Goal: Task Accomplishment & Management: Manage account settings

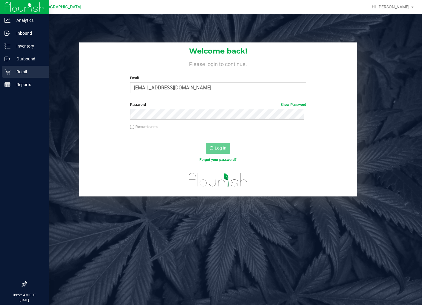
click at [9, 70] on icon at bounding box center [7, 72] width 6 height 6
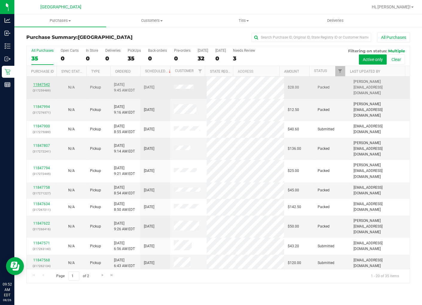
click at [45, 83] on link "11847542" at bounding box center [41, 85] width 17 height 4
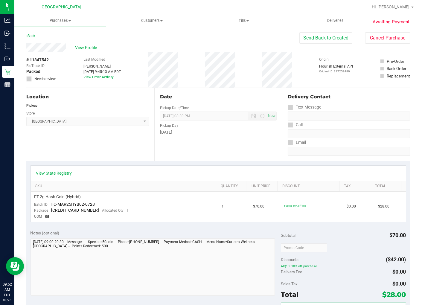
click at [34, 35] on link "Back" at bounding box center [30, 36] width 9 height 4
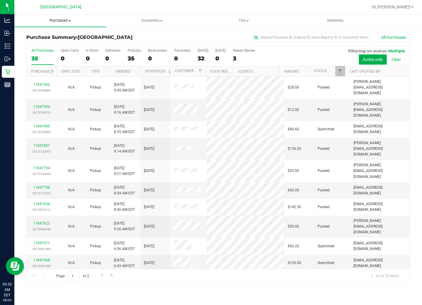
click at [60, 21] on span "Purchases" at bounding box center [60, 20] width 92 height 5
click at [53, 42] on li "Fulfillment" at bounding box center [60, 43] width 92 height 7
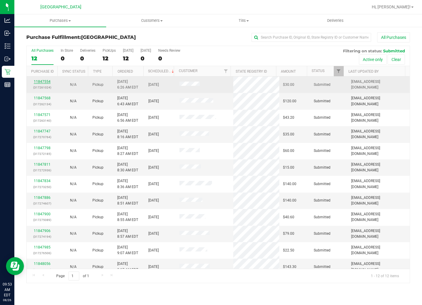
click at [45, 82] on link "11847554" at bounding box center [42, 82] width 17 height 4
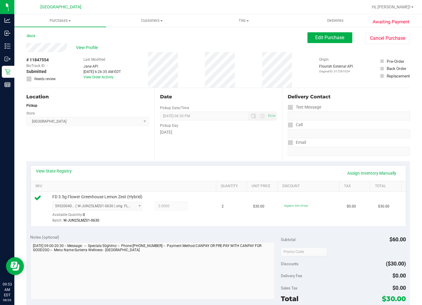
scroll to position [133, 0]
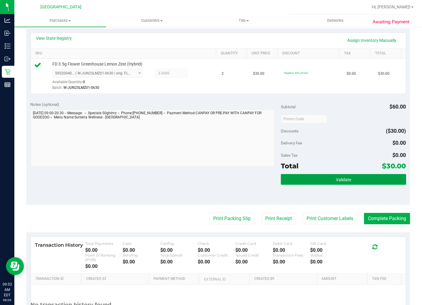
click at [350, 182] on button "Validate" at bounding box center [343, 179] width 125 height 11
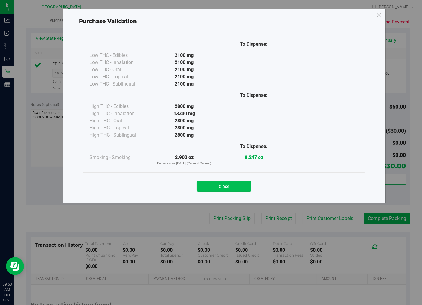
click at [228, 186] on button "Close" at bounding box center [224, 186] width 54 height 11
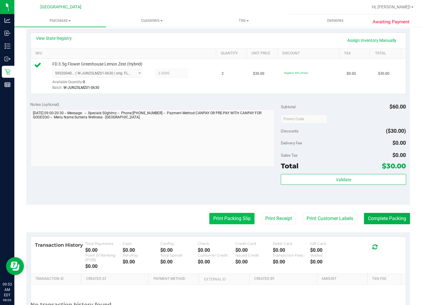
click at [228, 216] on button "Print Packing Slip" at bounding box center [231, 218] width 45 height 11
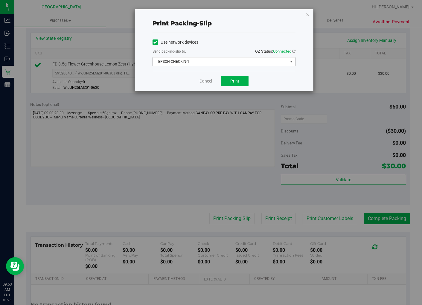
click at [234, 66] on span "EPSON-CHECKIN-1" at bounding box center [220, 61] width 135 height 8
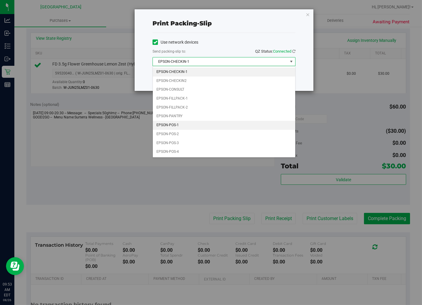
click at [196, 128] on li "EPSON-POS-1" at bounding box center [224, 125] width 142 height 9
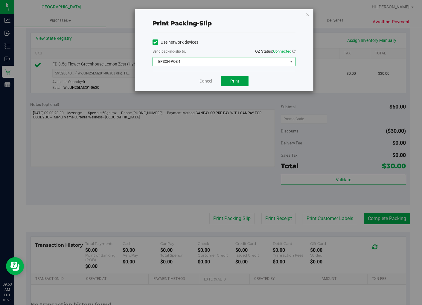
click at [247, 86] on button "Print" at bounding box center [235, 81] width 28 height 10
click at [205, 82] on link "Cancel" at bounding box center [205, 81] width 13 height 6
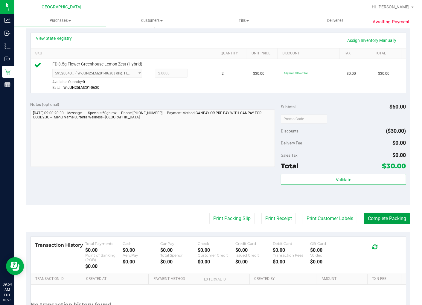
click at [381, 216] on button "Complete Packing" at bounding box center [387, 218] width 46 height 11
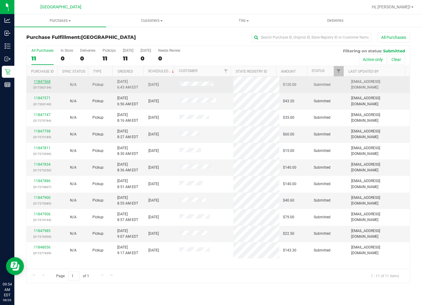
click at [41, 84] on link "11847568" at bounding box center [42, 82] width 17 height 4
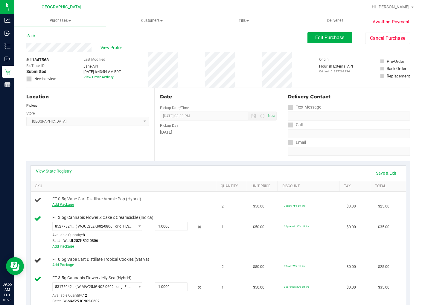
click at [69, 205] on link "Add Package" at bounding box center [63, 204] width 22 height 4
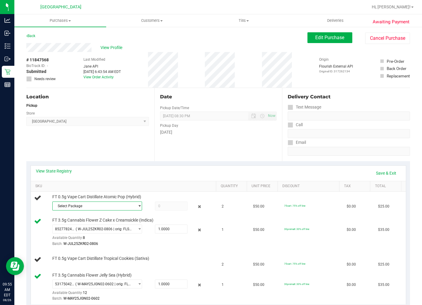
click at [100, 202] on span "Select Package" at bounding box center [94, 206] width 82 height 8
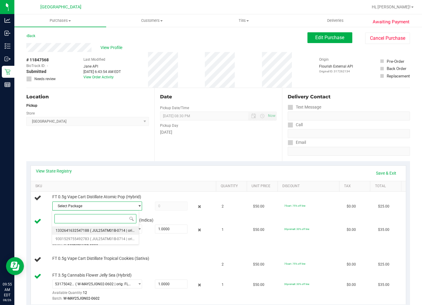
click at [120, 234] on li "1332641632547188 ( JUL25ATM01B-0714 | orig: FLSRWGM-20250721-2162 )" at bounding box center [95, 230] width 87 height 8
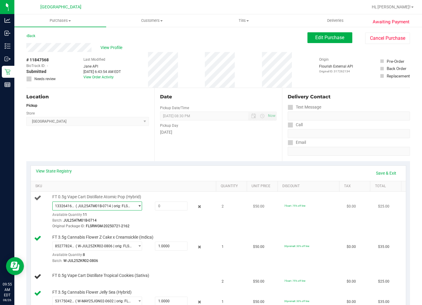
click at [134, 203] on span "select" at bounding box center [137, 206] width 7 height 8
click at [117, 233] on li "1332641632547188 ( JUL25ATM01B-0714 | orig: FLSRWGM-20250721-2162 )" at bounding box center [95, 230] width 87 height 8
click at [117, 204] on span "( JUL25ATM01B-0714 | orig: FLSRWGM-20250721-2162 )" at bounding box center [104, 206] width 57 height 4
click at [112, 237] on span "( JUL25ATM01B-0714 | orig: FLSRWGM-20250721-2225 )" at bounding box center [136, 239] width 92 height 4
click at [157, 208] on span at bounding box center [171, 205] width 33 height 9
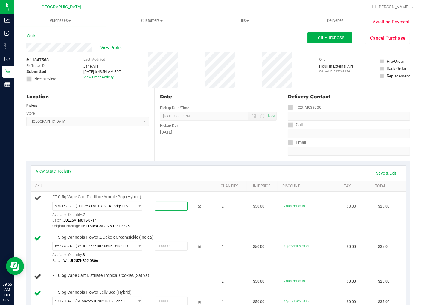
type input "2"
type input "2.0000"
click at [159, 216] on div "9301529755492783 ( JUL25ATM01B-0714 | orig: FLSRWGM-20250721-2225 ) 13326416325…" at bounding box center [133, 215] width 162 height 28
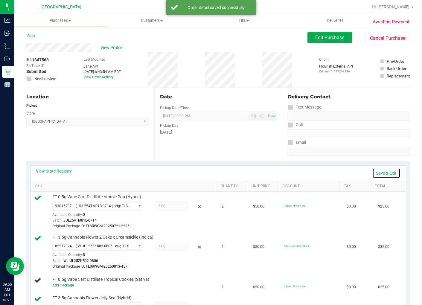
click at [383, 175] on link "Save & Exit" at bounding box center [386, 173] width 28 height 10
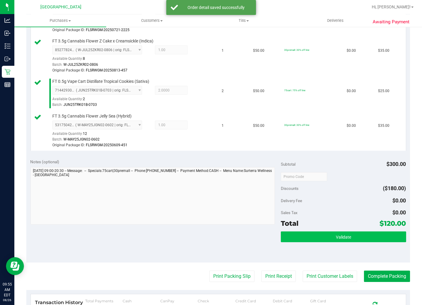
scroll to position [232, 0]
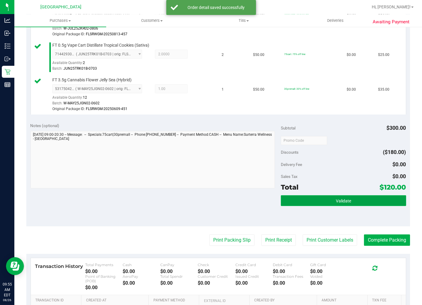
click at [330, 205] on button "Validate" at bounding box center [343, 200] width 125 height 11
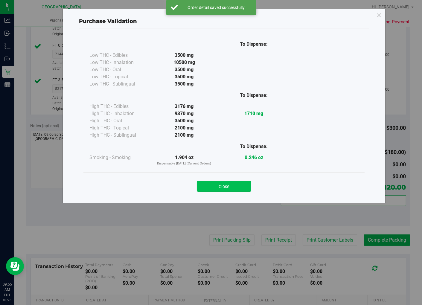
click at [245, 186] on button "Close" at bounding box center [224, 186] width 54 height 11
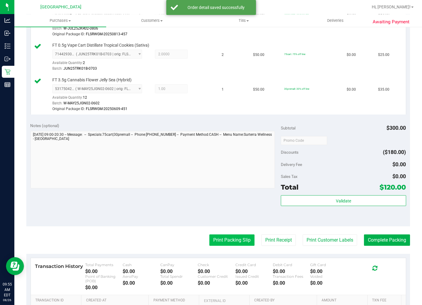
click at [236, 236] on button "Print Packing Slip" at bounding box center [231, 239] width 45 height 11
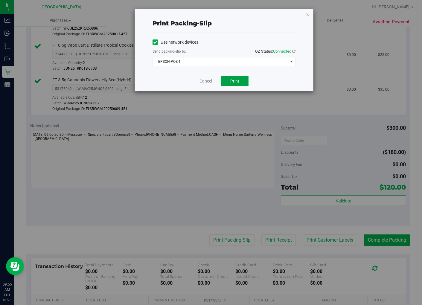
click at [241, 79] on button "Print" at bounding box center [235, 81] width 28 height 10
click at [211, 80] on link "Cancel" at bounding box center [205, 81] width 13 height 6
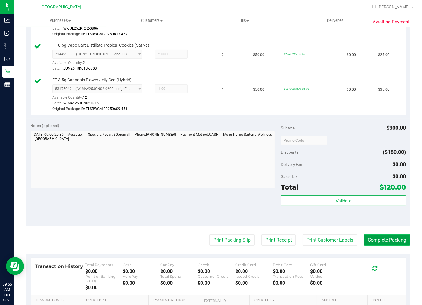
click at [370, 235] on button "Complete Packing" at bounding box center [387, 239] width 46 height 11
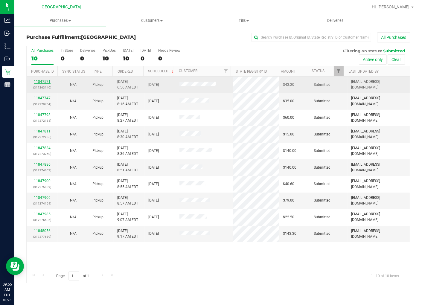
click at [39, 83] on link "11847571" at bounding box center [42, 82] width 17 height 4
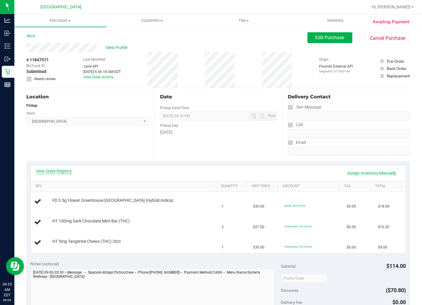
click at [67, 169] on link "View State Registry" at bounding box center [54, 171] width 36 height 6
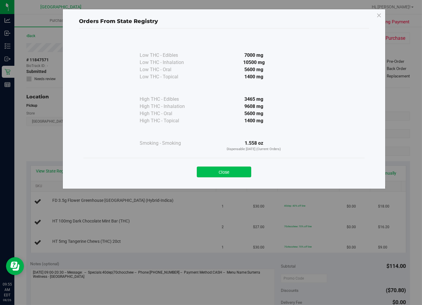
click at [201, 174] on button "Close" at bounding box center [224, 172] width 54 height 11
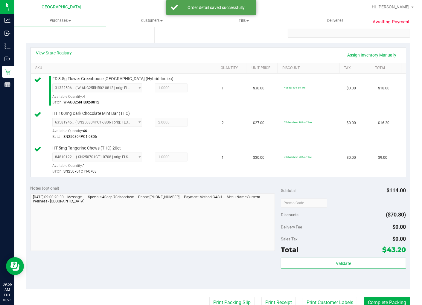
scroll to position [166, 0]
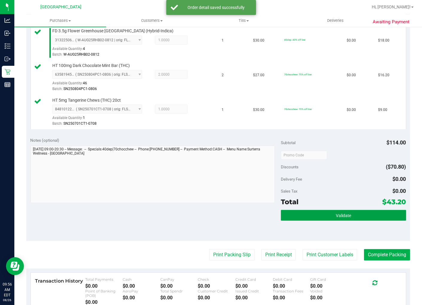
click at [377, 215] on button "Validate" at bounding box center [343, 215] width 125 height 11
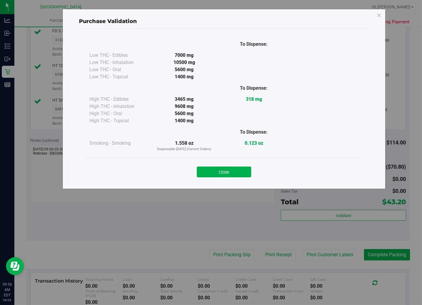
click at [225, 166] on div "Close" at bounding box center [224, 170] width 272 height 15
click at [232, 168] on button "Close" at bounding box center [224, 172] width 54 height 11
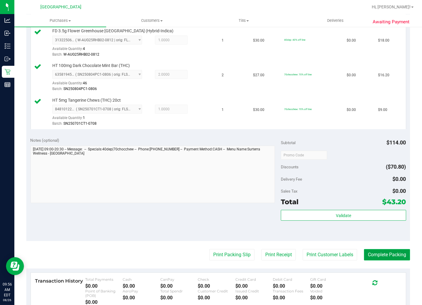
click at [370, 251] on button "Complete Packing" at bounding box center [387, 254] width 46 height 11
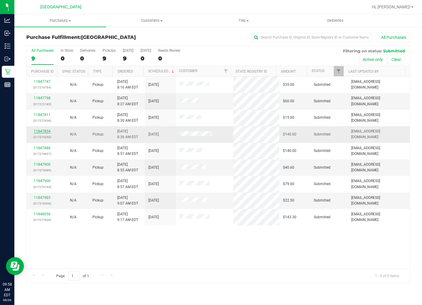
click at [49, 130] on link "11847834" at bounding box center [42, 131] width 17 height 4
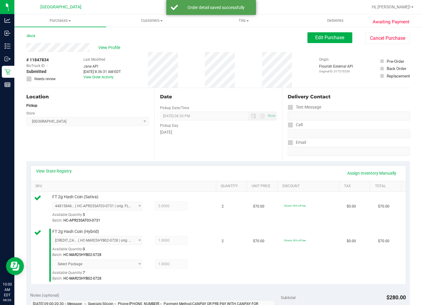
scroll to position [166, 0]
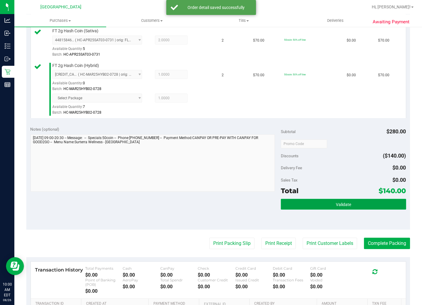
click at [362, 208] on button "Validate" at bounding box center [343, 204] width 125 height 11
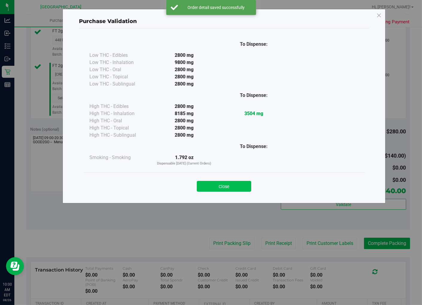
click at [241, 181] on button "Close" at bounding box center [224, 186] width 54 height 11
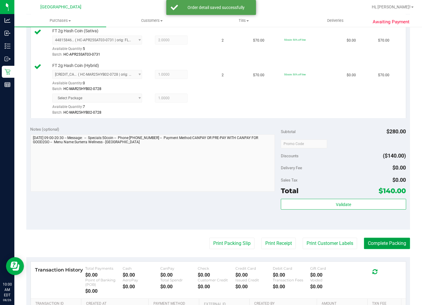
click at [377, 243] on button "Complete Packing" at bounding box center [387, 243] width 46 height 11
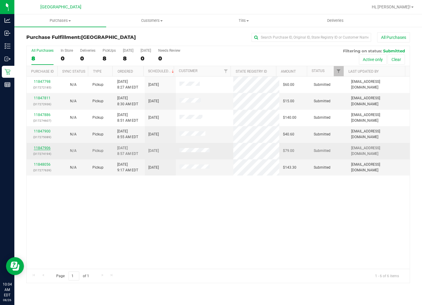
click at [46, 149] on link "11847906" at bounding box center [42, 148] width 17 height 4
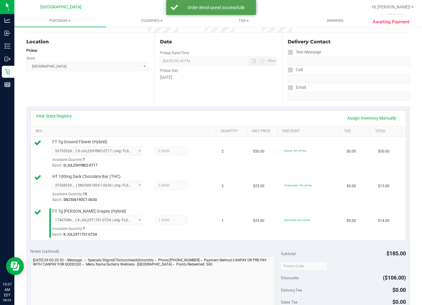
scroll to position [166, 0]
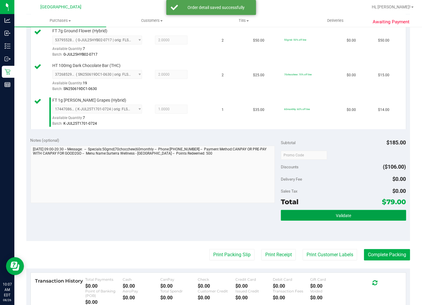
click at [358, 210] on button "Validate" at bounding box center [343, 215] width 125 height 11
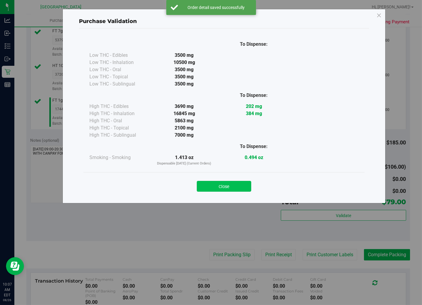
click at [239, 184] on button "Close" at bounding box center [224, 186] width 54 height 11
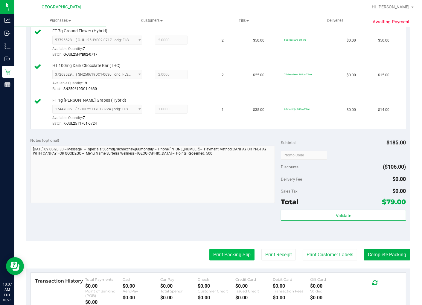
click at [231, 251] on button "Print Packing Slip" at bounding box center [231, 254] width 45 height 11
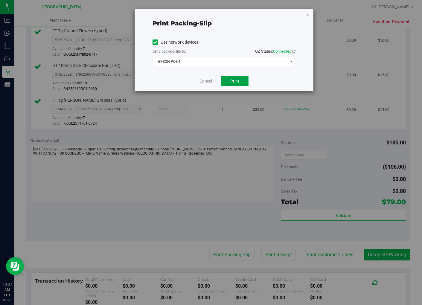
click at [233, 79] on span "Print" at bounding box center [234, 81] width 9 height 5
click at [204, 80] on link "Cancel" at bounding box center [205, 81] width 13 height 6
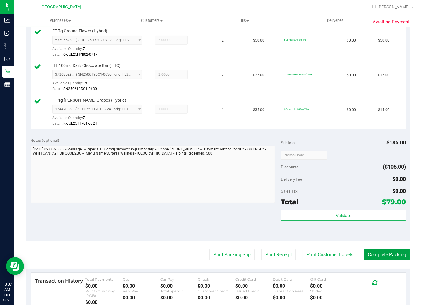
click at [393, 256] on button "Complete Packing" at bounding box center [387, 254] width 46 height 11
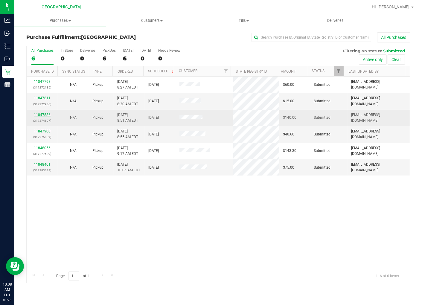
click at [44, 115] on link "11847886" at bounding box center [42, 115] width 17 height 4
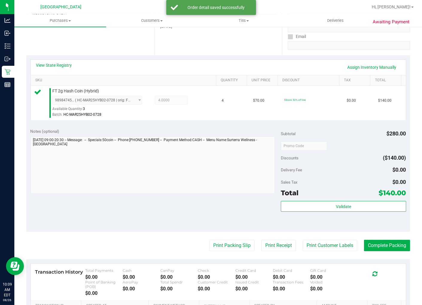
scroll to position [133, 0]
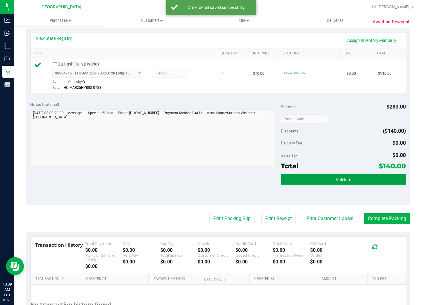
click at [342, 179] on span "Validate" at bounding box center [343, 179] width 15 height 5
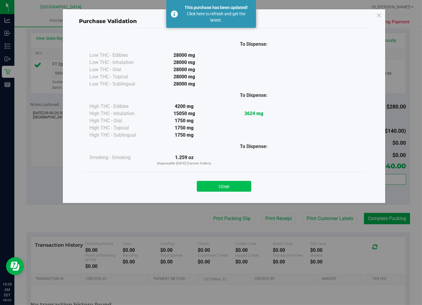
click at [243, 186] on button "Close" at bounding box center [224, 186] width 54 height 11
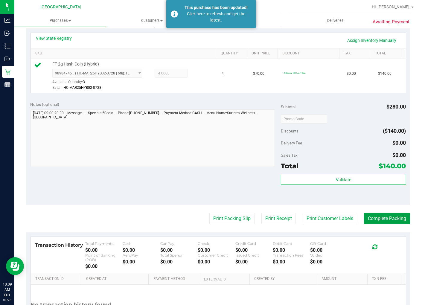
click at [374, 219] on button "Complete Packing" at bounding box center [387, 218] width 46 height 11
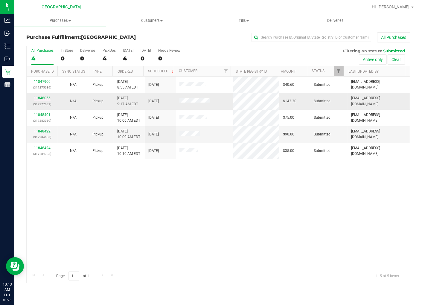
click at [47, 99] on link "11848056" at bounding box center [42, 98] width 17 height 4
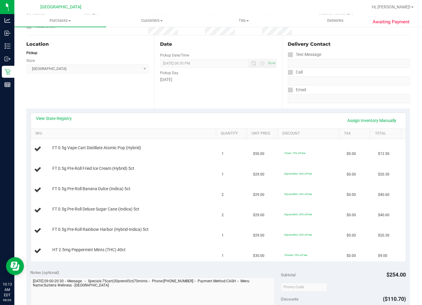
scroll to position [100, 0]
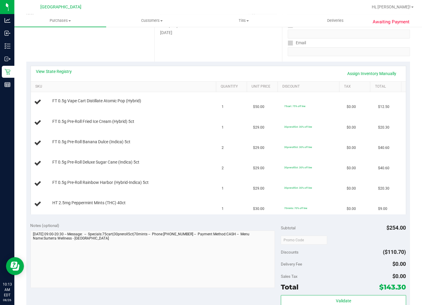
click at [63, 74] on div "View State Registry Assign Inventory Manually" at bounding box center [218, 73] width 364 height 10
click at [60, 72] on link "View State Registry" at bounding box center [54, 71] width 36 height 6
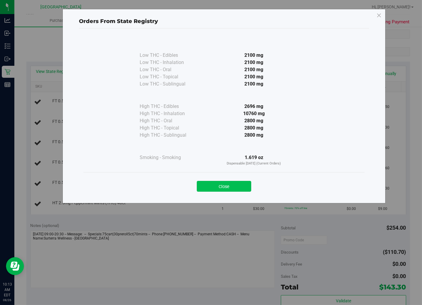
click at [219, 186] on button "Close" at bounding box center [224, 186] width 54 height 11
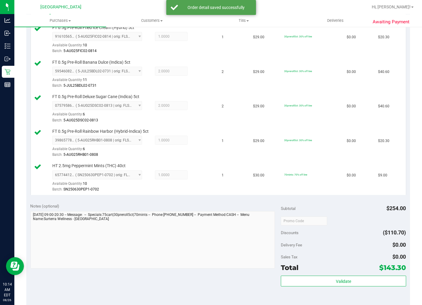
scroll to position [265, 0]
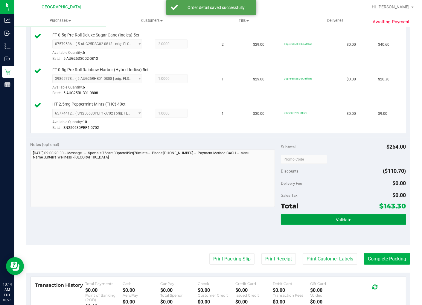
click at [352, 220] on button "Validate" at bounding box center [343, 219] width 125 height 11
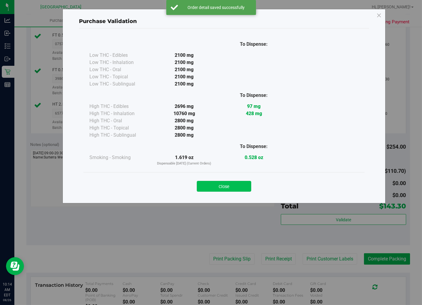
click at [233, 186] on button "Close" at bounding box center [224, 186] width 54 height 11
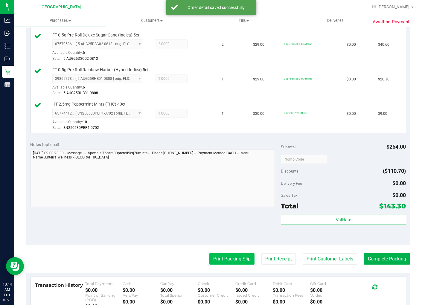
click at [234, 258] on button "Print Packing Slip" at bounding box center [231, 258] width 45 height 11
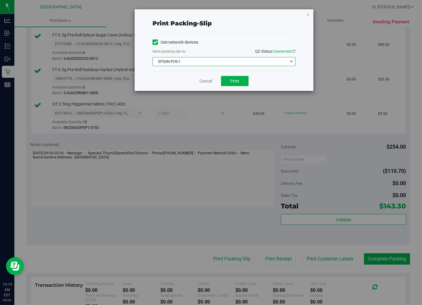
click at [253, 63] on span "EPSON-POS-1" at bounding box center [220, 61] width 135 height 8
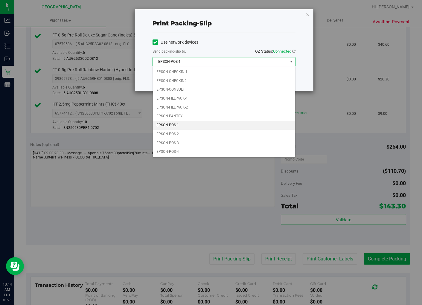
click at [205, 124] on li "EPSON-POS-1" at bounding box center [224, 125] width 142 height 9
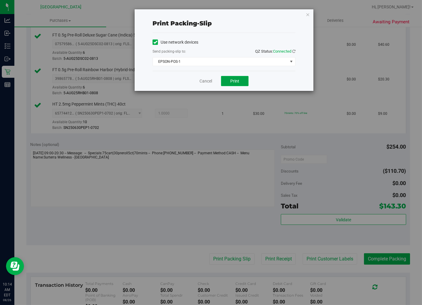
click at [228, 83] on button "Print" at bounding box center [235, 81] width 28 height 10
click at [211, 79] on link "Cancel" at bounding box center [205, 81] width 13 height 6
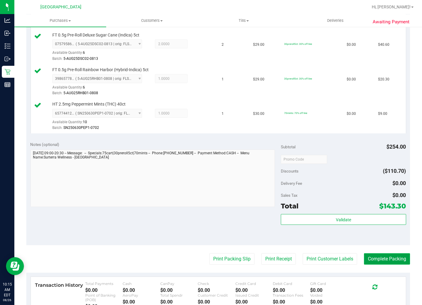
click at [382, 256] on button "Complete Packing" at bounding box center [387, 258] width 46 height 11
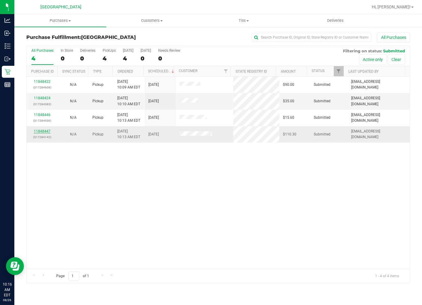
click at [49, 130] on link "11848447" at bounding box center [42, 131] width 17 height 4
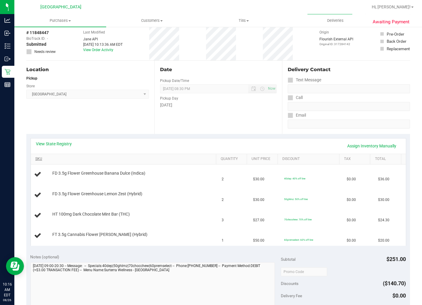
scroll to position [66, 0]
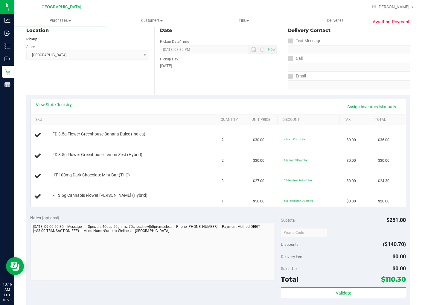
click at [105, 77] on div "Location Pickup Store Lakeland WC Select Store Bonita Springs WC Boynton Beach …" at bounding box center [90, 58] width 128 height 73
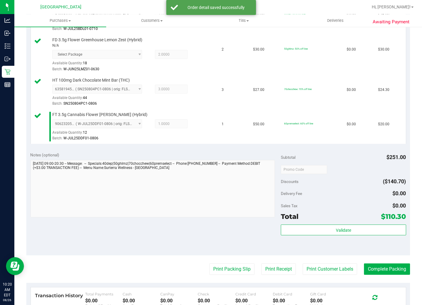
scroll to position [265, 0]
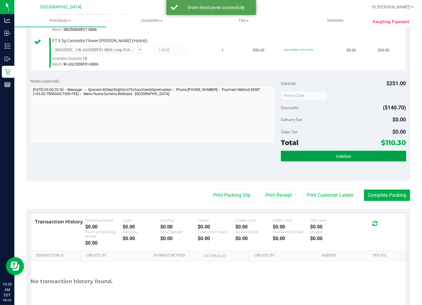
click at [336, 156] on span "Validate" at bounding box center [343, 156] width 15 height 5
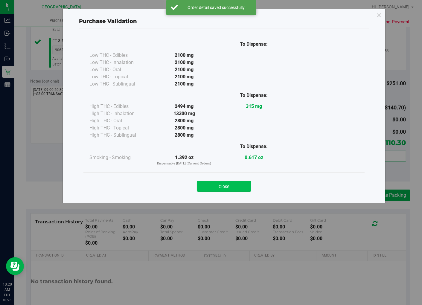
click at [239, 186] on button "Close" at bounding box center [224, 186] width 54 height 11
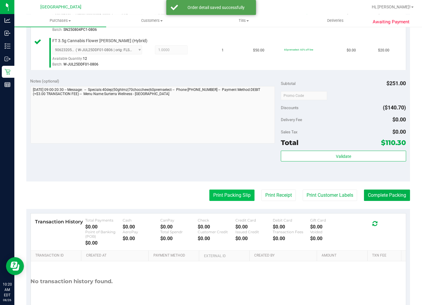
click at [232, 195] on button "Print Packing Slip" at bounding box center [231, 195] width 45 height 11
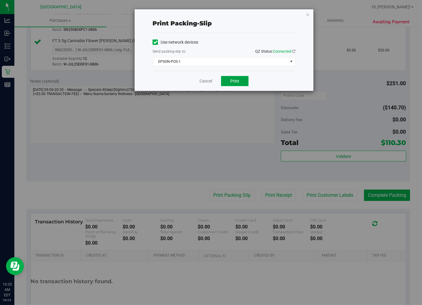
click at [228, 84] on button "Print" at bounding box center [235, 81] width 28 height 10
click at [207, 80] on link "Cancel" at bounding box center [205, 81] width 13 height 6
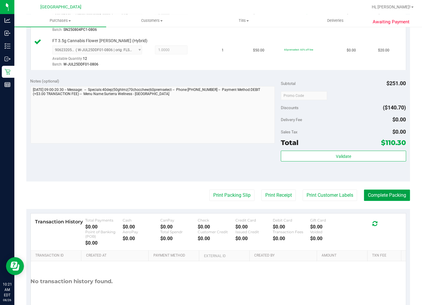
click at [382, 192] on button "Complete Packing" at bounding box center [387, 195] width 46 height 11
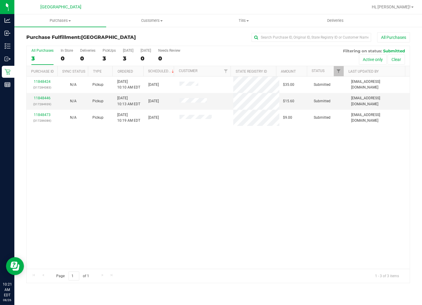
click at [382, 192] on div "11848424 (317284383) N/A Pickup 8/26/2025 10:10 AM EDT 8/26/2025 $35.00 Submitt…" at bounding box center [218, 173] width 383 height 192
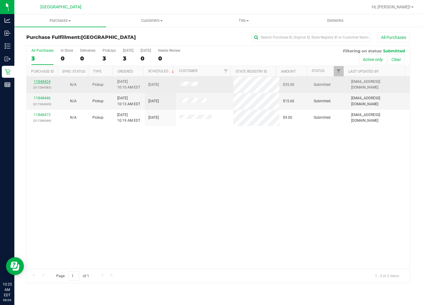
click at [49, 82] on link "11848424" at bounding box center [42, 82] width 17 height 4
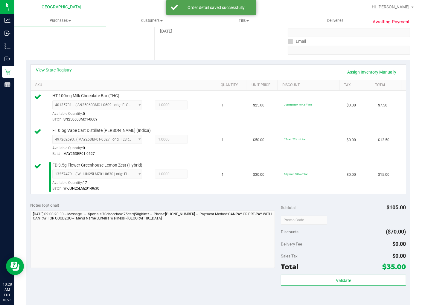
scroll to position [166, 0]
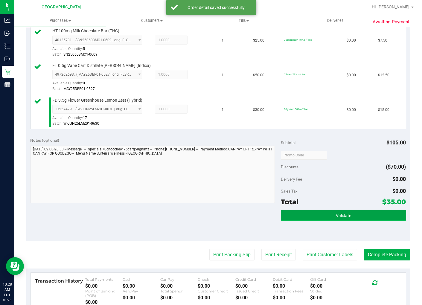
click at [351, 214] on button "Validate" at bounding box center [343, 215] width 125 height 11
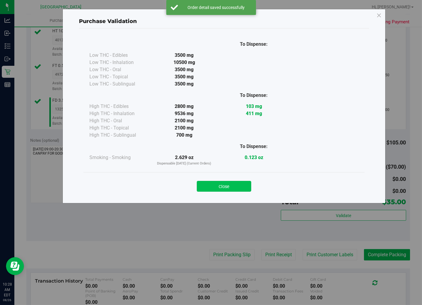
click at [223, 188] on button "Close" at bounding box center [224, 186] width 54 height 11
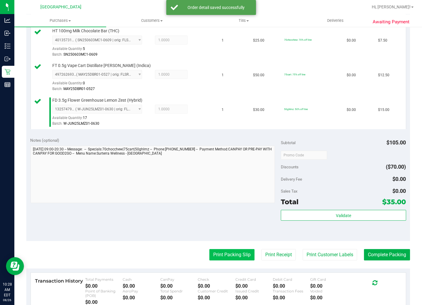
click at [222, 258] on button "Print Packing Slip" at bounding box center [231, 254] width 45 height 11
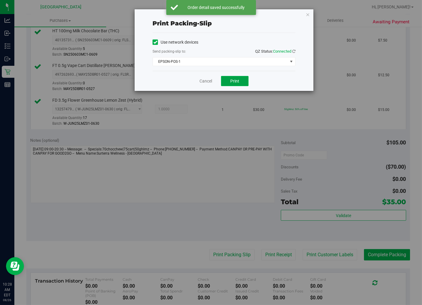
click at [240, 79] on button "Print" at bounding box center [235, 81] width 28 height 10
click at [207, 80] on link "Cancel" at bounding box center [205, 81] width 13 height 6
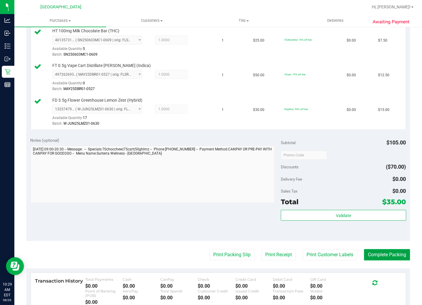
click at [374, 257] on button "Complete Packing" at bounding box center [387, 254] width 46 height 11
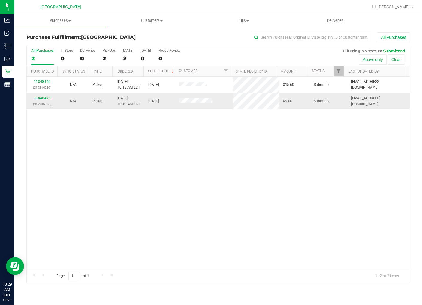
click at [46, 97] on link "11848473" at bounding box center [42, 98] width 17 height 4
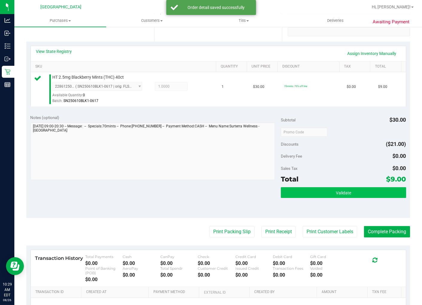
scroll to position [133, 0]
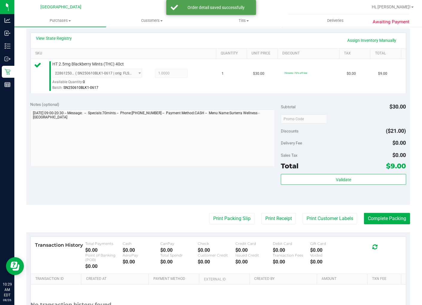
click at [329, 172] on div "Subtotal $30.00 Discounts ($21.00) Delivery Fee $0.00 Sales Tax $0.00 Total $9.…" at bounding box center [343, 151] width 125 height 100
click at [336, 178] on span "Validate" at bounding box center [343, 179] width 15 height 5
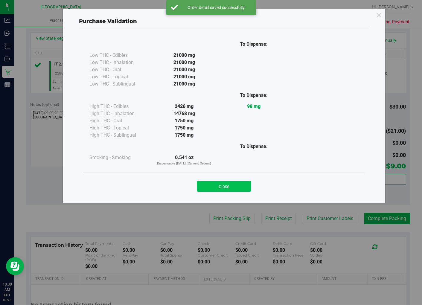
click at [248, 184] on button "Close" at bounding box center [224, 186] width 54 height 11
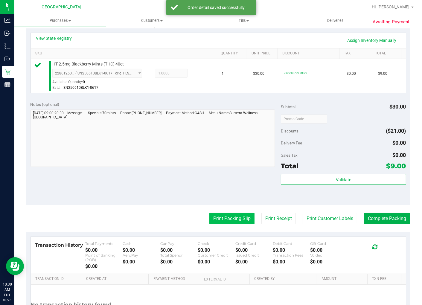
click at [237, 215] on button "Print Packing Slip" at bounding box center [231, 218] width 45 height 11
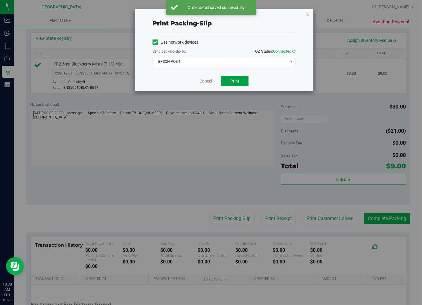
click at [240, 80] on button "Print" at bounding box center [235, 81] width 28 height 10
click at [207, 80] on link "Cancel" at bounding box center [205, 81] width 13 height 6
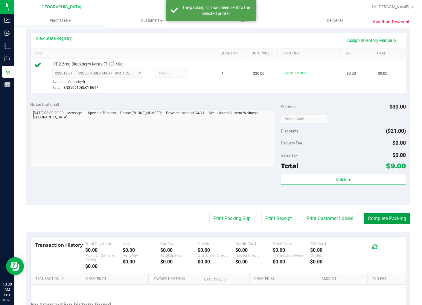
click at [367, 216] on button "Complete Packing" at bounding box center [387, 218] width 46 height 11
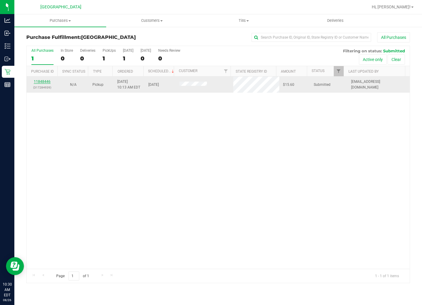
click at [38, 82] on link "11848446" at bounding box center [42, 82] width 17 height 4
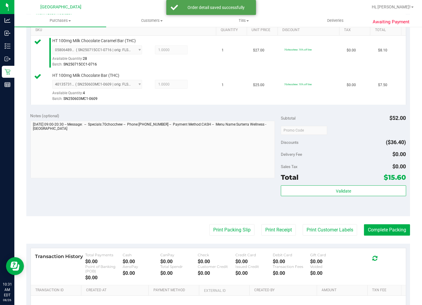
scroll to position [209, 0]
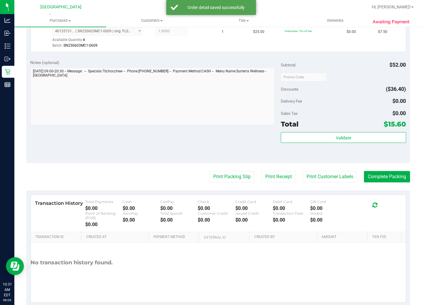
click at [333, 130] on div "Subtotal $52.00 Discounts ($36.40) Delivery Fee $0.00 Sales Tax $0.00 Total $15…" at bounding box center [343, 109] width 125 height 100
click at [345, 145] on div "Validate" at bounding box center [343, 145] width 125 height 27
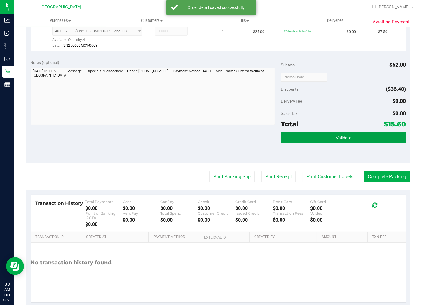
click at [345, 140] on span "Validate" at bounding box center [343, 137] width 15 height 5
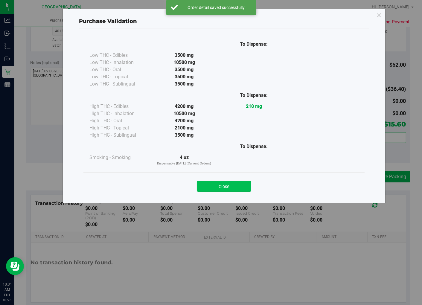
click at [236, 186] on button "Close" at bounding box center [224, 186] width 54 height 11
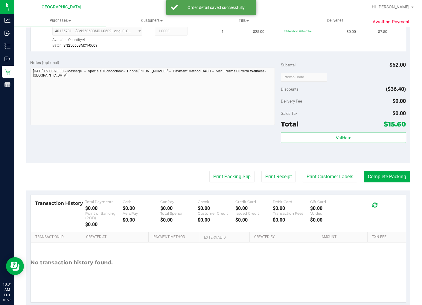
click at [219, 168] on purchase-details "Back Edit Purchase Cancel Purchase View Profile # 11848446 BioTrack ID: - Submi…" at bounding box center [218, 65] width 384 height 484
click at [225, 178] on button "Print Packing Slip" at bounding box center [231, 176] width 45 height 11
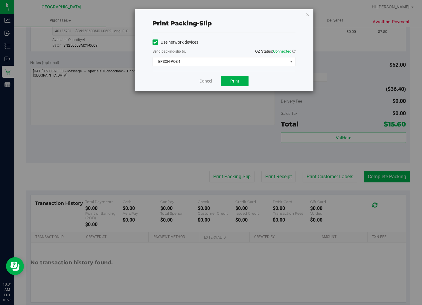
click at [229, 86] on div "Cancel Print" at bounding box center [223, 81] width 143 height 20
click at [230, 83] on span "Print" at bounding box center [234, 81] width 9 height 5
click at [211, 80] on link "Cancel" at bounding box center [205, 81] width 13 height 6
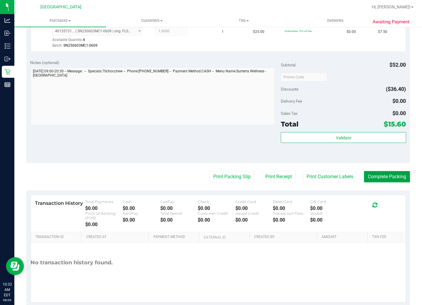
click at [389, 175] on button "Complete Packing" at bounding box center [387, 176] width 46 height 11
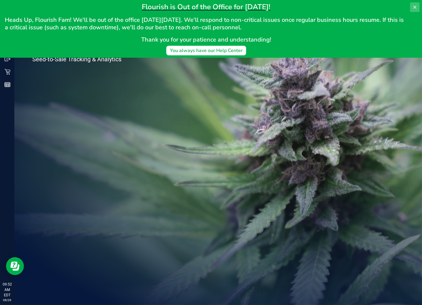
click at [413, 5] on icon at bounding box center [414, 7] width 5 height 5
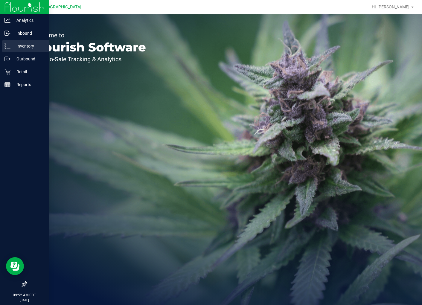
click at [11, 44] on p "Inventory" at bounding box center [28, 45] width 36 height 7
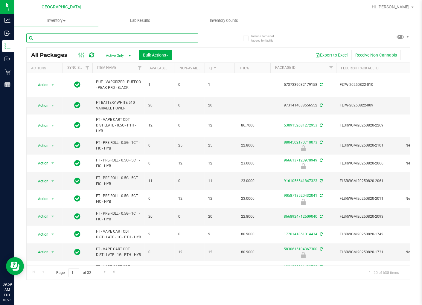
click at [100, 35] on input "text" at bounding box center [112, 37] width 172 height 9
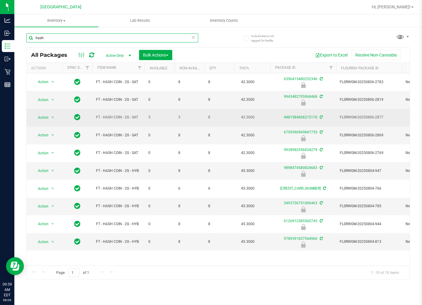
type input "hash"
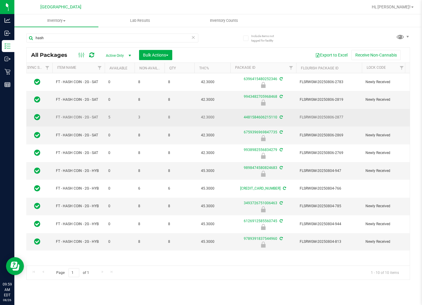
drag, startPoint x: 171, startPoint y: 114, endPoint x: 184, endPoint y: 116, distance: 12.9
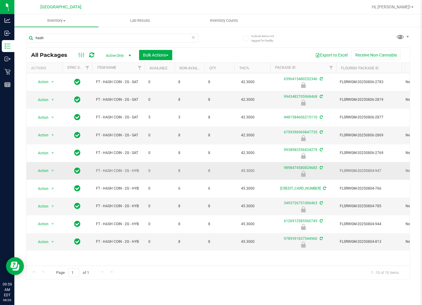
drag, startPoint x: 186, startPoint y: 178, endPoint x: 132, endPoint y: 171, distance: 54.5
click at [54, 169] on span "select" at bounding box center [52, 170] width 5 height 5
click at [52, 242] on li "Unlock package" at bounding box center [52, 241] width 38 height 9
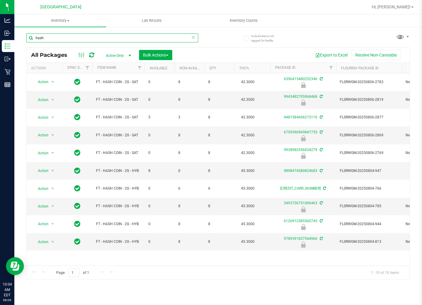
click at [84, 36] on input "hash" at bounding box center [112, 37] width 172 height 9
click at [84, 35] on input "hash" at bounding box center [112, 37] width 172 height 9
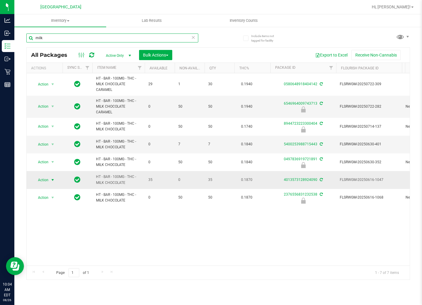
type input "milk"
click at [52, 180] on span "select" at bounding box center [52, 180] width 5 height 5
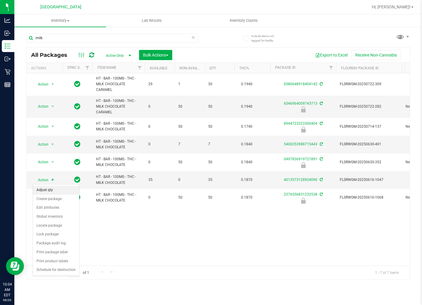
click at [58, 190] on li "Adjust qty" at bounding box center [56, 190] width 46 height 9
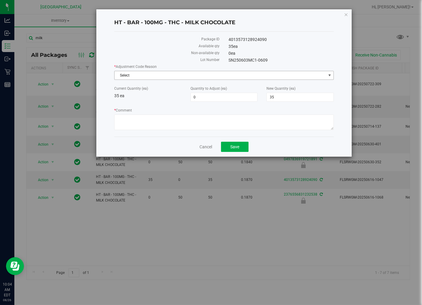
click at [206, 78] on span "Select" at bounding box center [219, 75] width 211 height 8
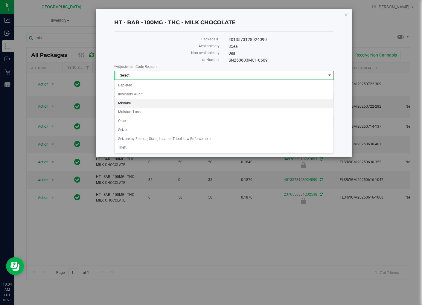
click at [150, 107] on li "Mistake" at bounding box center [223, 103] width 219 height 9
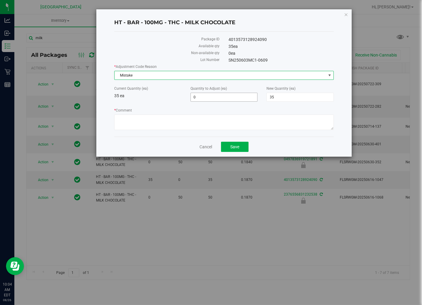
click at [218, 98] on span "0 0" at bounding box center [223, 97] width 67 height 9
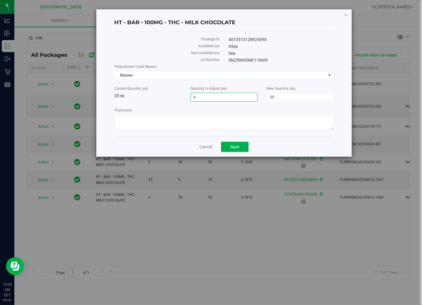
click at [218, 98] on input "0" at bounding box center [224, 97] width 67 height 8
type input "-1"
type input "34"
click at [204, 112] on label "* Comment" at bounding box center [223, 110] width 219 height 5
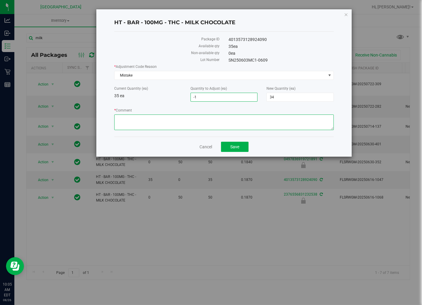
click at [204, 114] on textarea "* Comment" at bounding box center [223, 122] width 219 height 16
click at [207, 119] on textarea "* Comment" at bounding box center [223, 122] width 219 height 16
click at [158, 122] on textarea "* Comment" at bounding box center [223, 122] width 219 height 16
type textarea "mistake on checkout, adjusting numbers accordingly"
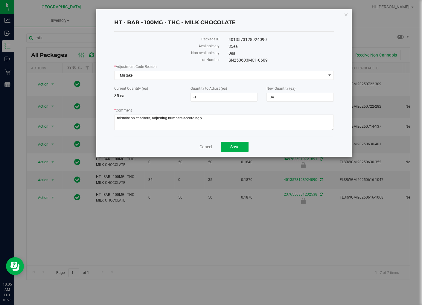
click at [178, 143] on div "Cancel Save" at bounding box center [223, 147] width 219 height 20
click at [236, 148] on span "Save" at bounding box center [234, 146] width 9 height 5
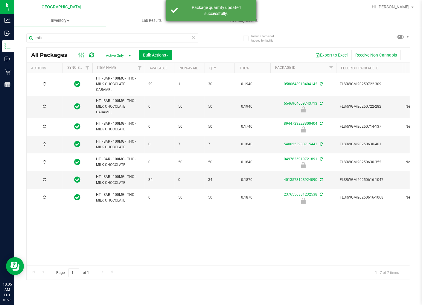
type input "2026-01-18"
type input "2026-01-10"
type input "2025-12-21"
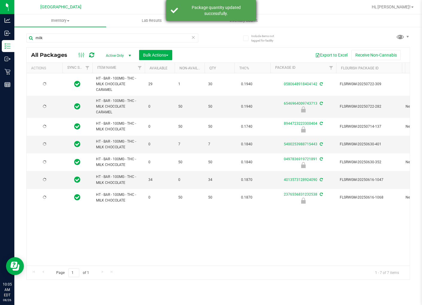
type input "2025-12-14"
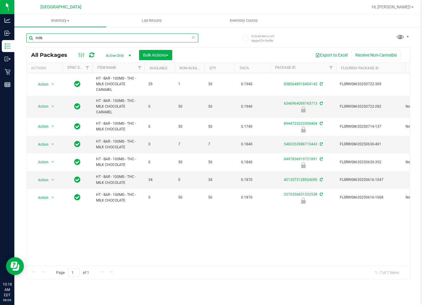
click at [129, 39] on input "milk" at bounding box center [112, 37] width 172 height 9
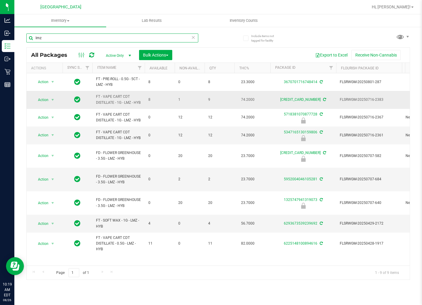
type input "lmz"
drag, startPoint x: 178, startPoint y: 101, endPoint x: 185, endPoint y: 101, distance: 6.9
drag, startPoint x: 185, startPoint y: 101, endPoint x: 247, endPoint y: 51, distance: 79.3
click at [247, 51] on div "Export to Excel Receive Non-Cannabis" at bounding box center [291, 55] width 228 height 10
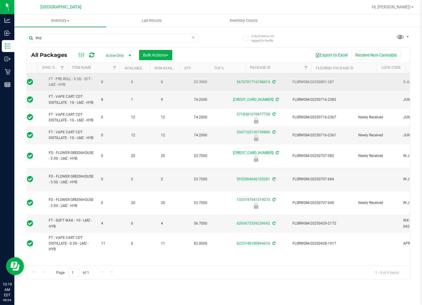
scroll to position [0, 47]
drag, startPoint x: 222, startPoint y: 86, endPoint x: 246, endPoint y: 90, distance: 24.0
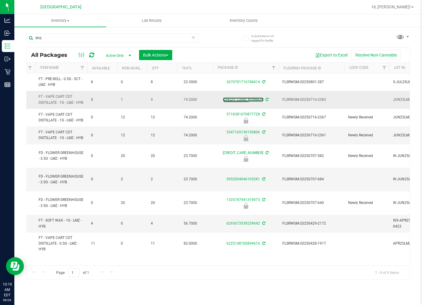
drag, startPoint x: 235, startPoint y: 102, endPoint x: 274, endPoint y: 105, distance: 38.4
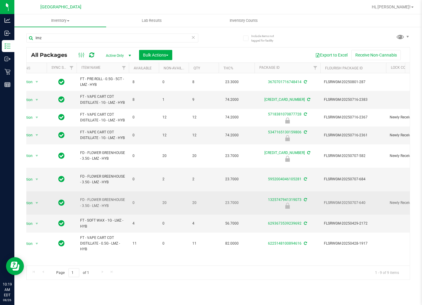
scroll to position [0, 0]
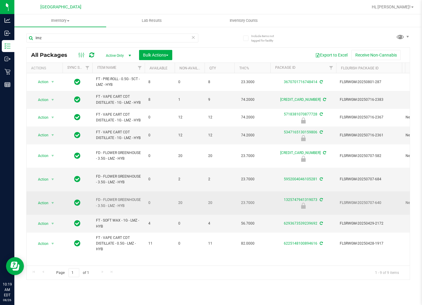
drag, startPoint x: 280, startPoint y: 199, endPoint x: 232, endPoint y: 197, distance: 47.9
click at [52, 203] on span "select" at bounding box center [52, 203] width 5 height 5
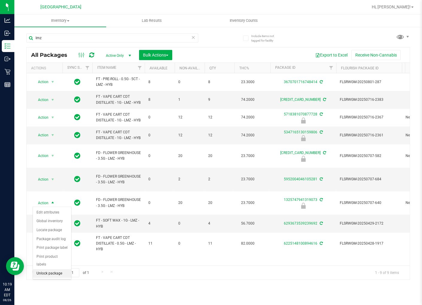
click at [51, 272] on li "Unlock package" at bounding box center [52, 273] width 38 height 9
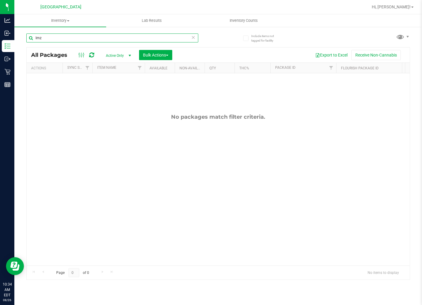
click at [81, 34] on input "lmz" at bounding box center [112, 37] width 172 height 9
type input "blackberry"
click at [69, 19] on span "Inventory" at bounding box center [60, 20] width 92 height 5
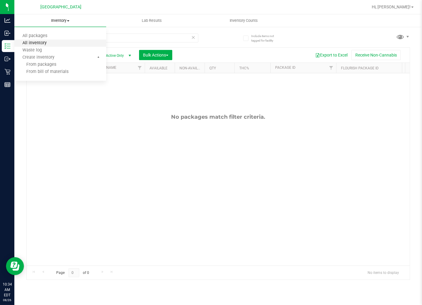
click at [53, 41] on span "All inventory" at bounding box center [34, 43] width 40 height 5
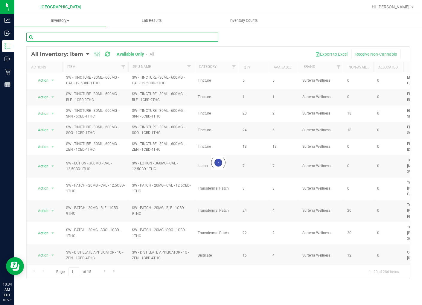
click at [55, 40] on input "text" at bounding box center [122, 37] width 192 height 9
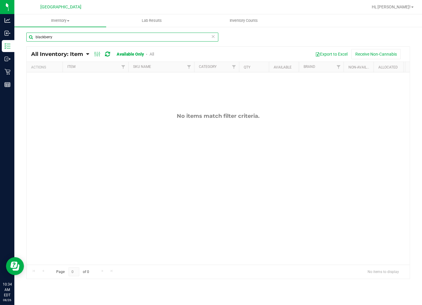
type input "blackberry"
click at [125, 55] on link "Available Only" at bounding box center [130, 54] width 27 height 5
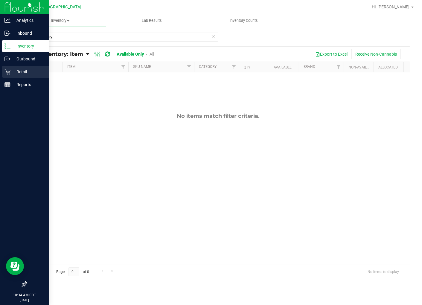
click at [5, 72] on icon at bounding box center [7, 72] width 6 height 6
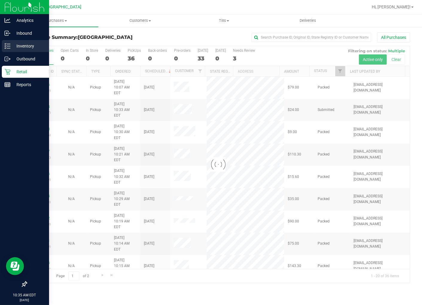
click at [22, 47] on p "Inventory" at bounding box center [28, 45] width 36 height 7
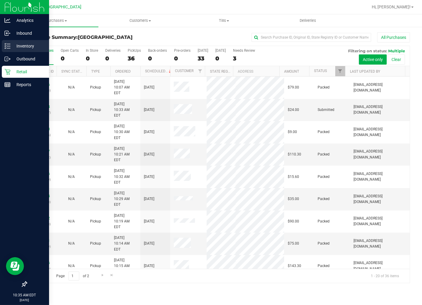
click at [22, 47] on p "Inventory" at bounding box center [28, 45] width 36 height 7
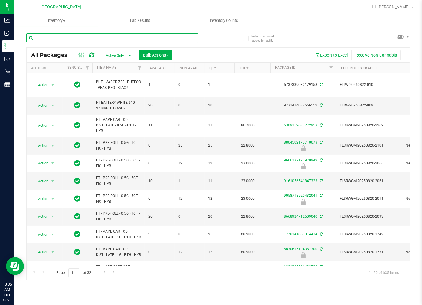
click at [128, 40] on input "text" at bounding box center [112, 37] width 172 height 9
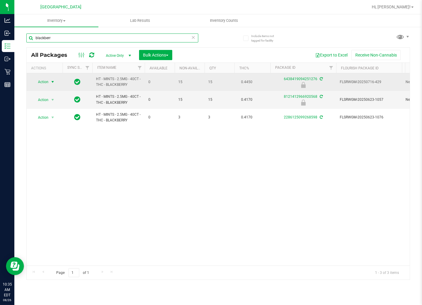
type input "blackberr"
click at [54, 81] on span "select" at bounding box center [52, 82] width 5 height 5
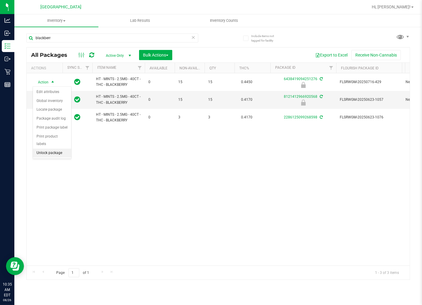
click at [55, 153] on li "Unlock package" at bounding box center [52, 153] width 38 height 9
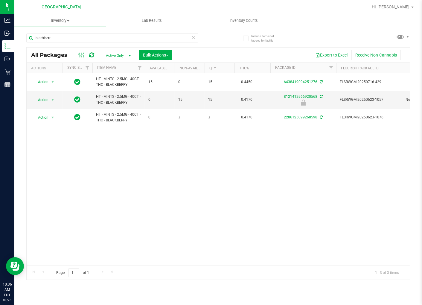
click at [124, 164] on div "Action Action Adjust qty Create package Edit attributes Global inventory Locate…" at bounding box center [218, 169] width 383 height 192
click at [59, 38] on input "blackberr" at bounding box center [112, 37] width 172 height 9
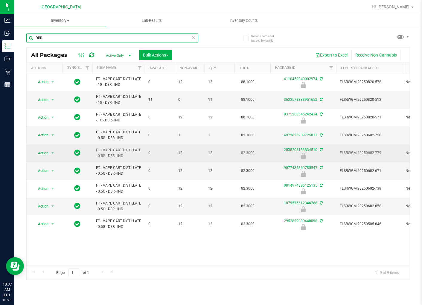
type input "DBR"
drag, startPoint x: 182, startPoint y: 154, endPoint x: 123, endPoint y: 151, distance: 59.0
click at [50, 152] on span "select" at bounding box center [52, 153] width 5 height 5
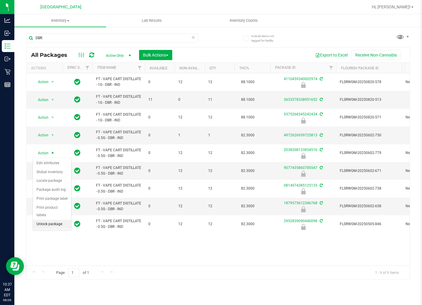
click at [55, 223] on li "Unlock package" at bounding box center [52, 224] width 38 height 9
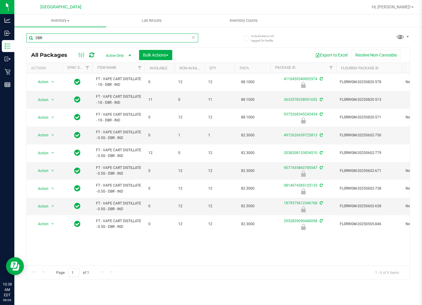
click at [59, 35] on input "DBR" at bounding box center [112, 37] width 172 height 9
click at [59, 36] on input "DBR" at bounding box center [112, 37] width 172 height 9
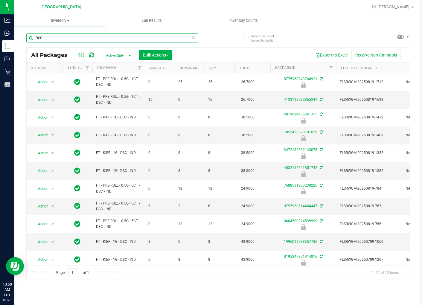
type input "DSC"
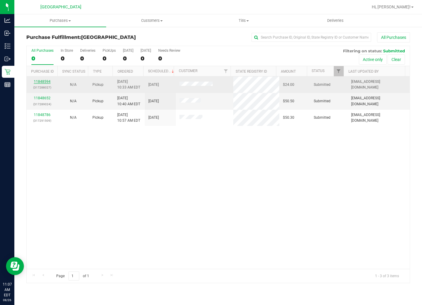
click at [43, 82] on link "11848594" at bounding box center [42, 82] width 17 height 4
click at [35, 82] on link "11848594" at bounding box center [42, 82] width 17 height 4
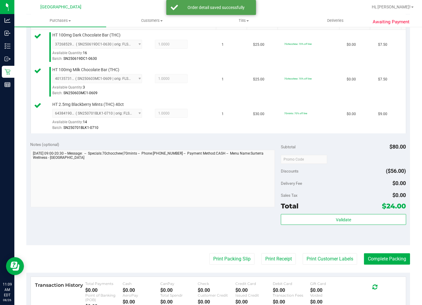
scroll to position [199, 0]
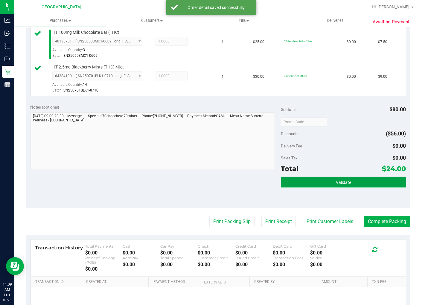
click at [347, 182] on button "Validate" at bounding box center [343, 182] width 125 height 11
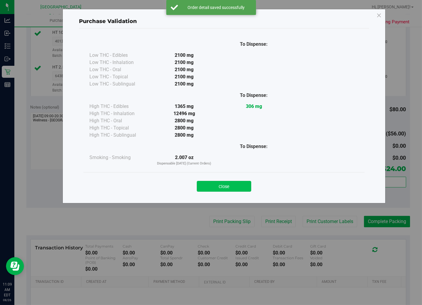
click at [243, 185] on button "Close" at bounding box center [224, 186] width 54 height 11
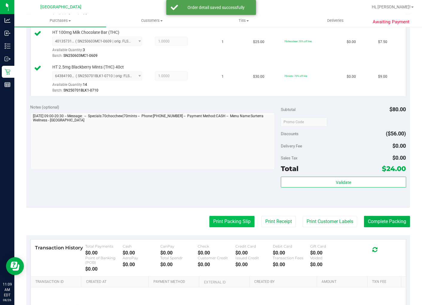
click at [216, 220] on button "Print Packing Slip" at bounding box center [231, 221] width 45 height 11
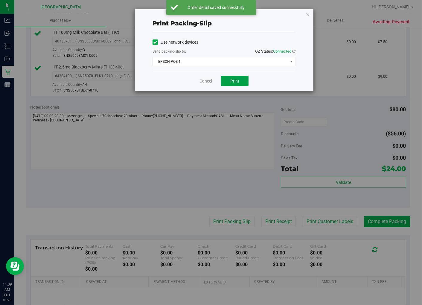
click at [237, 82] on span "Print" at bounding box center [234, 81] width 9 height 5
click at [202, 82] on link "Cancel" at bounding box center [205, 81] width 13 height 6
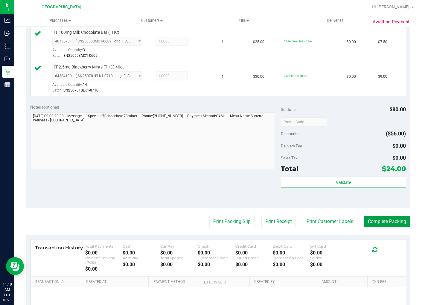
click at [387, 224] on button "Complete Packing" at bounding box center [387, 221] width 46 height 11
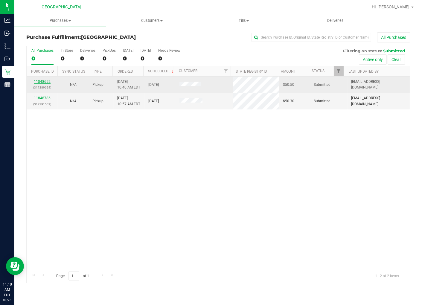
click at [45, 82] on link "11848652" at bounding box center [42, 82] width 17 height 4
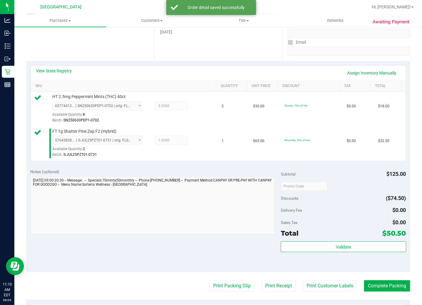
scroll to position [199, 0]
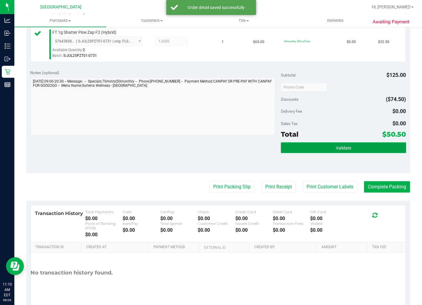
click at [323, 148] on button "Validate" at bounding box center [343, 147] width 125 height 11
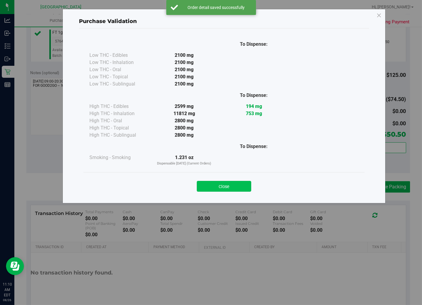
click at [238, 181] on button "Close" at bounding box center [224, 186] width 54 height 11
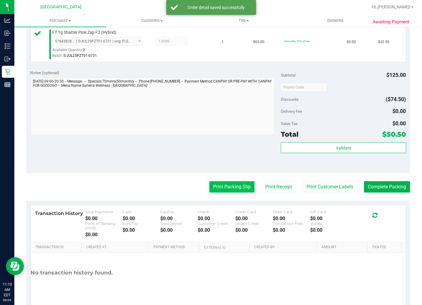
click at [215, 184] on button "Print Packing Slip" at bounding box center [231, 186] width 45 height 11
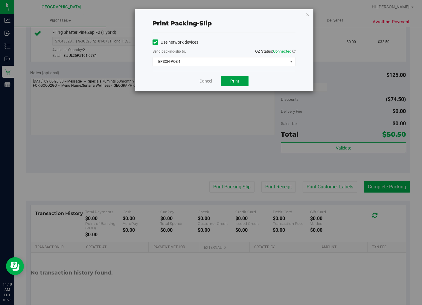
click at [231, 82] on span "Print" at bounding box center [234, 81] width 9 height 5
click at [209, 80] on link "Cancel" at bounding box center [205, 81] width 13 height 6
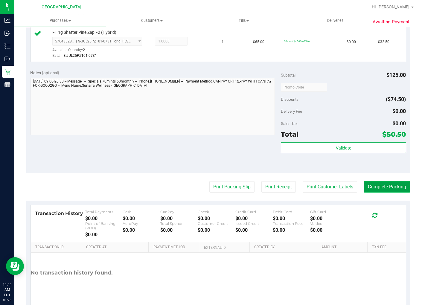
click at [390, 182] on button "Complete Packing" at bounding box center [387, 186] width 46 height 11
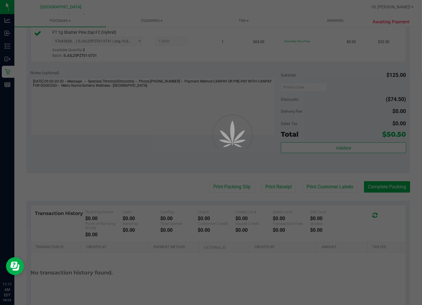
drag, startPoint x: 390, startPoint y: 182, endPoint x: 344, endPoint y: 172, distance: 47.1
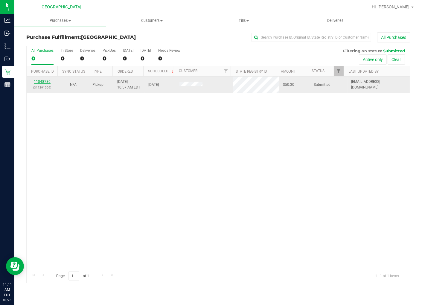
click at [38, 80] on link "11848786" at bounding box center [42, 82] width 17 height 4
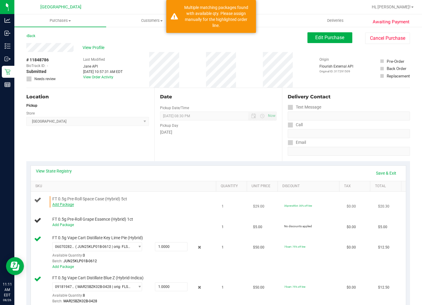
click at [70, 203] on link "Add Package" at bounding box center [63, 204] width 22 height 4
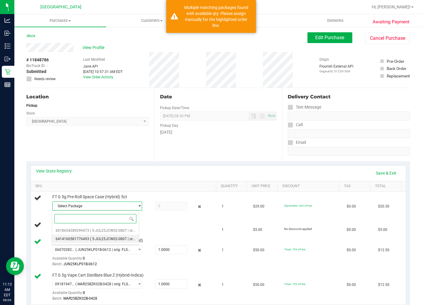
click at [115, 235] on li "6414160581776493 ( 5-JUL25JCW02-0807 | orig: FLSRWGM-20250813-713 )" at bounding box center [95, 239] width 87 height 8
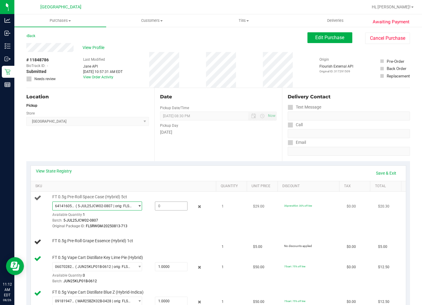
click at [158, 206] on span at bounding box center [171, 205] width 33 height 9
type input "1"
type input "1.0000"
drag, startPoint x: 160, startPoint y: 224, endPoint x: 168, endPoint y: 224, distance: 8.1
click at [160, 224] on div "Original Package ID: FLSRWGM-20250813-713" at bounding box center [133, 226] width 162 height 6
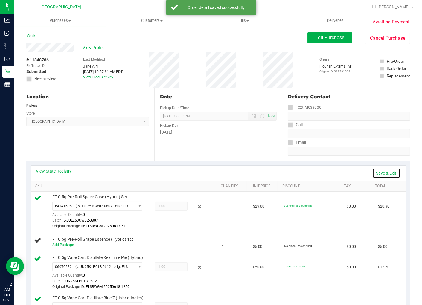
click at [381, 173] on link "Save & Exit" at bounding box center [386, 173] width 28 height 10
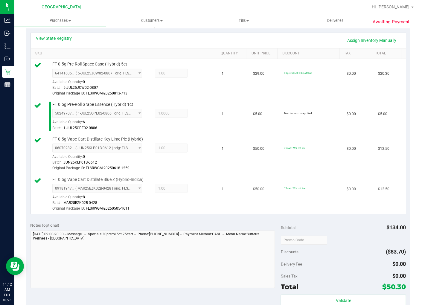
scroll to position [199, 0]
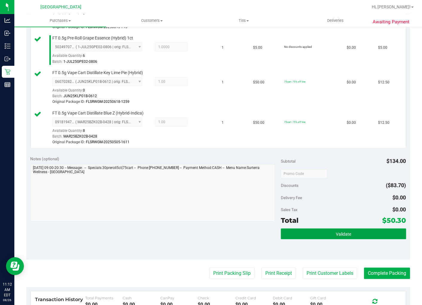
click at [342, 232] on span "Validate" at bounding box center [343, 234] width 15 height 5
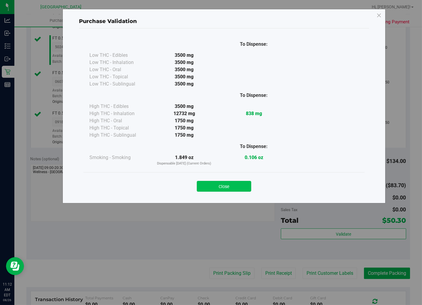
click at [214, 186] on button "Close" at bounding box center [224, 186] width 54 height 11
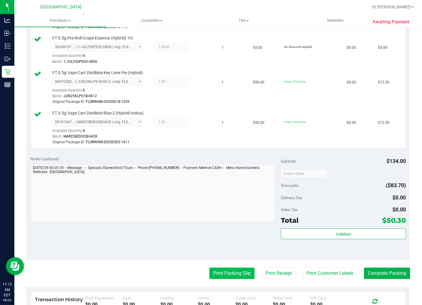
click at [220, 268] on button "Print Packing Slip" at bounding box center [231, 273] width 45 height 11
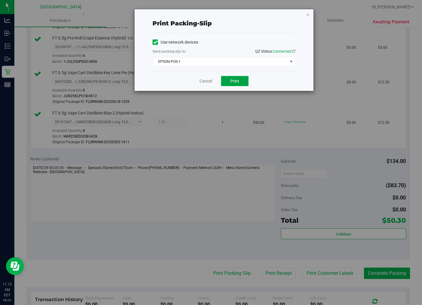
click at [231, 81] on span "Print" at bounding box center [234, 81] width 9 height 5
click at [201, 77] on div "Cancel Print" at bounding box center [223, 81] width 143 height 20
click at [202, 79] on link "Cancel" at bounding box center [205, 81] width 13 height 6
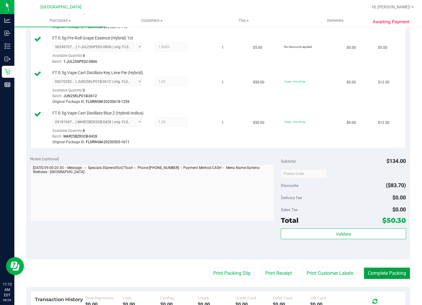
drag, startPoint x: 368, startPoint y: 271, endPoint x: 365, endPoint y: 259, distance: 12.0
click at [368, 271] on button "Complete Packing" at bounding box center [387, 273] width 46 height 11
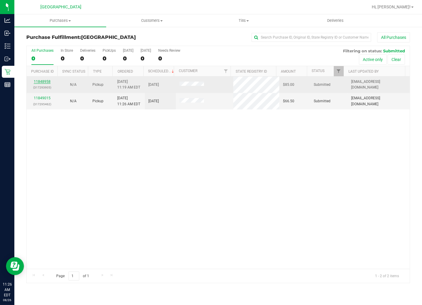
click at [43, 81] on link "11848958" at bounding box center [42, 82] width 17 height 4
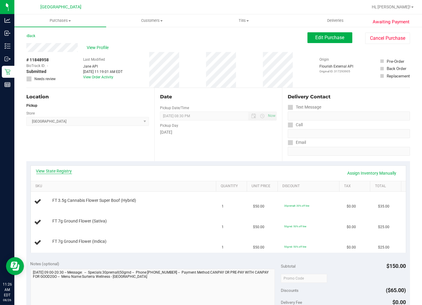
click at [71, 169] on link "View State Registry" at bounding box center [54, 171] width 36 height 6
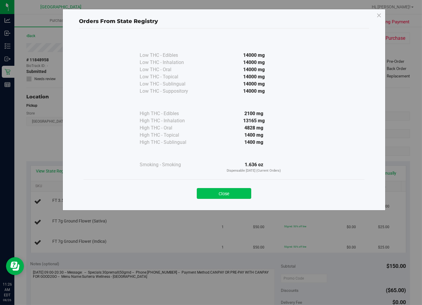
drag, startPoint x: 236, startPoint y: 194, endPoint x: 231, endPoint y: 191, distance: 5.9
click at [236, 193] on button "Close" at bounding box center [224, 193] width 54 height 11
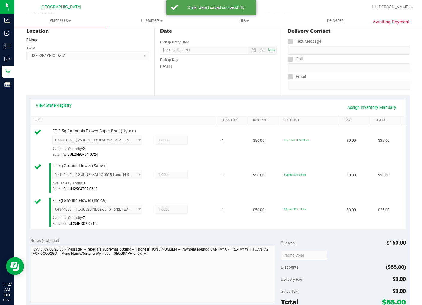
scroll to position [133, 0]
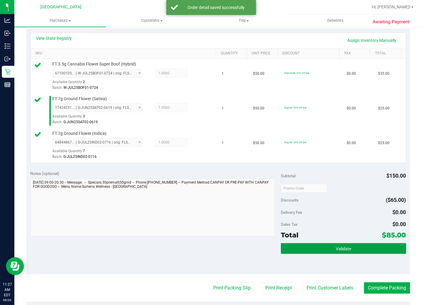
click at [353, 249] on button "Validate" at bounding box center [343, 248] width 125 height 11
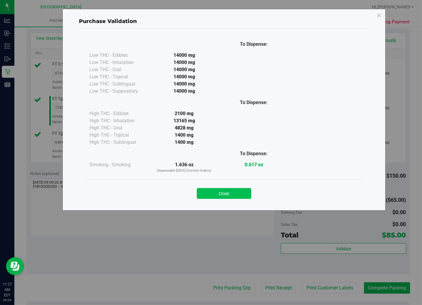
click at [224, 194] on button "Close" at bounding box center [224, 193] width 54 height 11
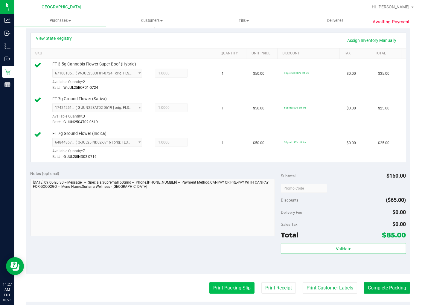
click at [227, 292] on button "Print Packing Slip" at bounding box center [231, 287] width 45 height 11
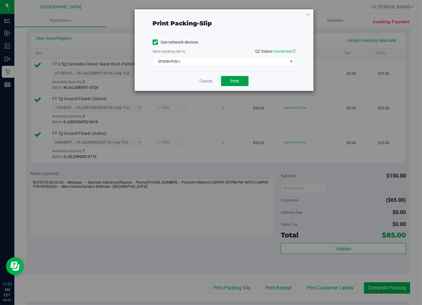
click at [236, 81] on span "Print" at bounding box center [234, 81] width 9 height 5
click at [209, 79] on link "Cancel" at bounding box center [205, 81] width 13 height 6
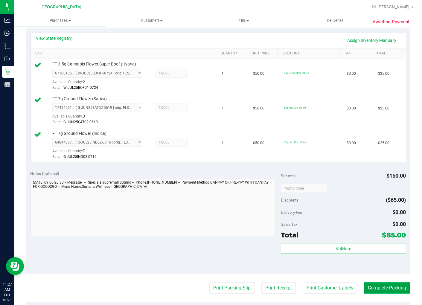
click at [376, 286] on button "Complete Packing" at bounding box center [387, 287] width 46 height 11
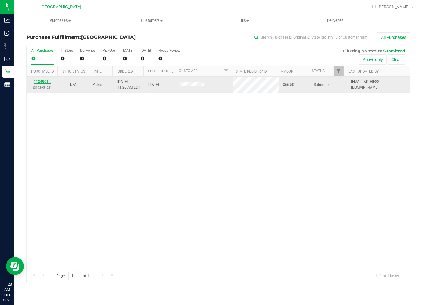
click at [47, 80] on link "11849015" at bounding box center [42, 82] width 17 height 4
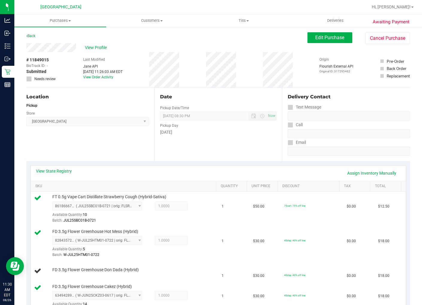
click at [189, 167] on div "View State Registry Assign Inventory Manually" at bounding box center [218, 173] width 375 height 15
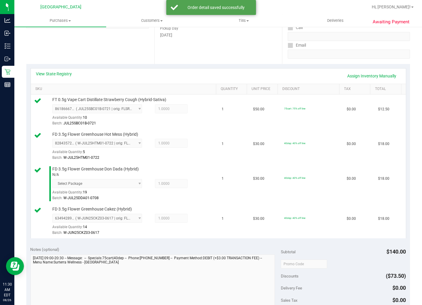
scroll to position [166, 0]
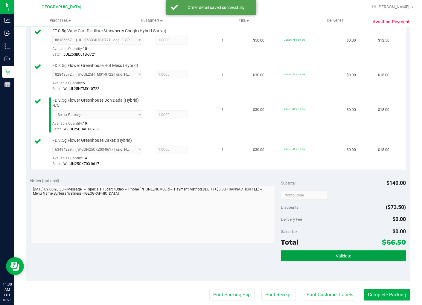
click at [350, 251] on button "Validate" at bounding box center [343, 255] width 125 height 11
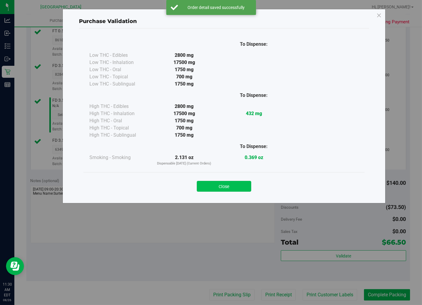
click at [232, 185] on button "Close" at bounding box center [224, 186] width 54 height 11
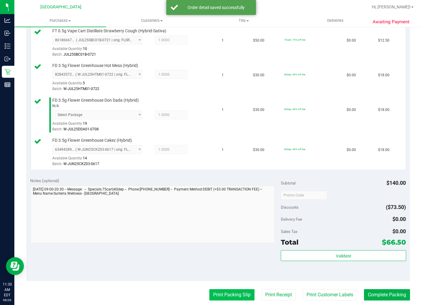
click at [236, 297] on button "Print Packing Slip" at bounding box center [231, 294] width 45 height 11
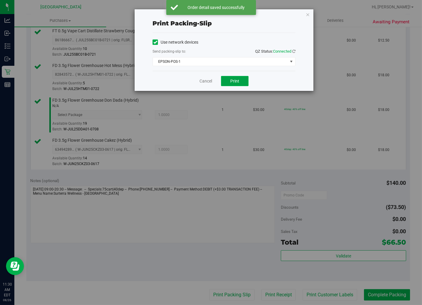
click at [230, 77] on button "Print" at bounding box center [235, 81] width 28 height 10
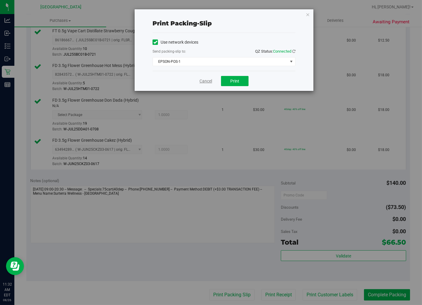
click at [210, 80] on link "Cancel" at bounding box center [205, 81] width 13 height 6
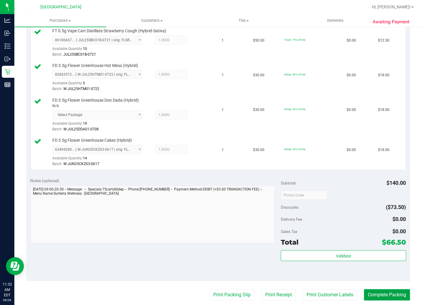
click at [380, 294] on button "Complete Packing" at bounding box center [387, 294] width 46 height 11
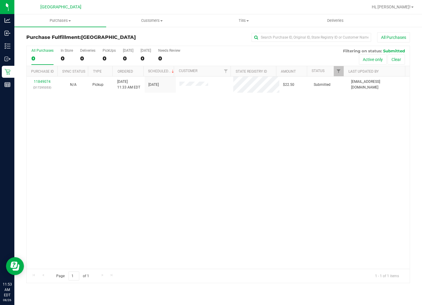
click at [93, 120] on div "11849074 (317295353) N/A Pickup 8/26/2025 11:33 AM EDT 8/26/2025 $22.50 Submitt…" at bounding box center [218, 173] width 383 height 192
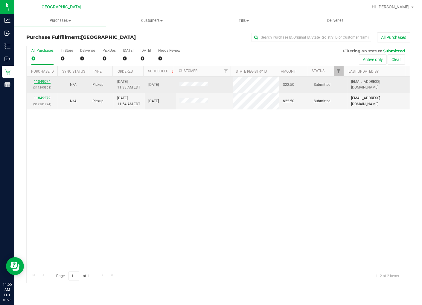
click at [45, 84] on link "11849074" at bounding box center [42, 82] width 17 height 4
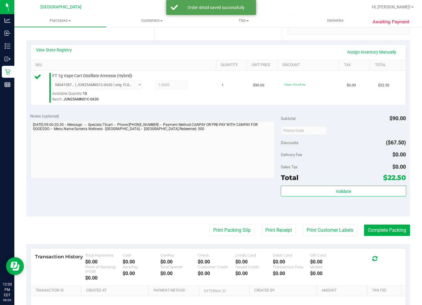
scroll to position [133, 0]
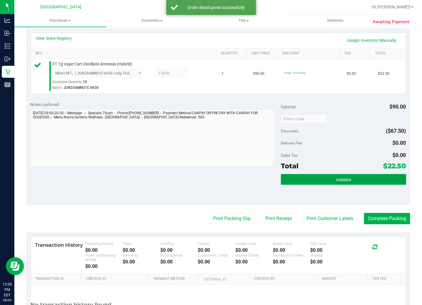
click at [351, 174] on button "Validate" at bounding box center [343, 179] width 125 height 11
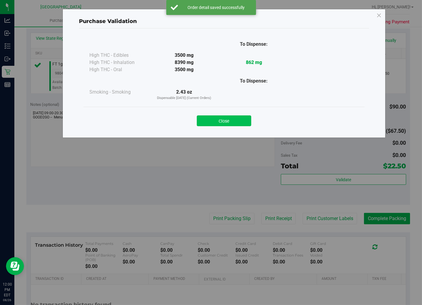
click at [238, 121] on button "Close" at bounding box center [224, 120] width 54 height 11
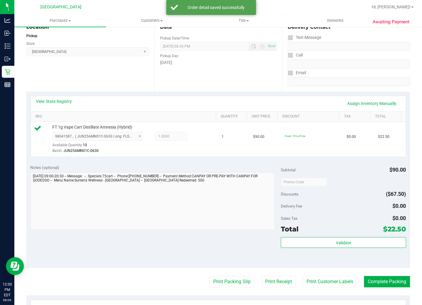
scroll to position [0, 0]
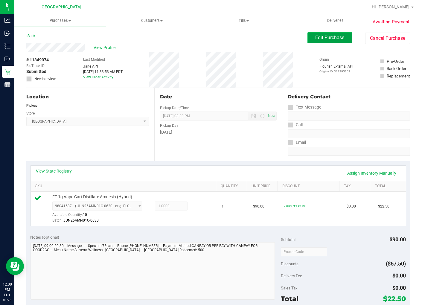
click at [330, 36] on span "Edit Purchase" at bounding box center [329, 38] width 29 height 6
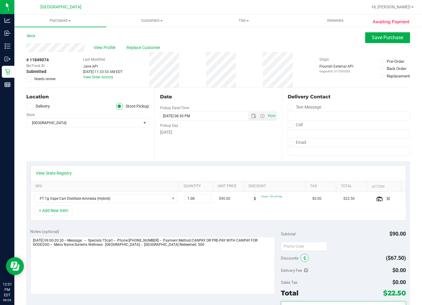
click at [303, 257] on icon at bounding box center [304, 258] width 2 height 4
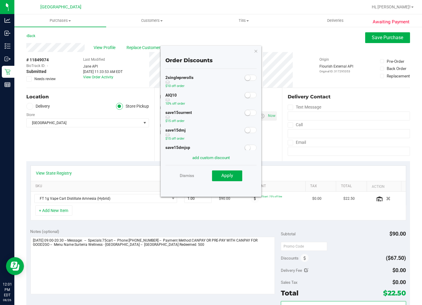
click at [245, 96] on small at bounding box center [247, 94] width 5 height 5
click at [228, 176] on span "Apply" at bounding box center [227, 175] width 12 height 5
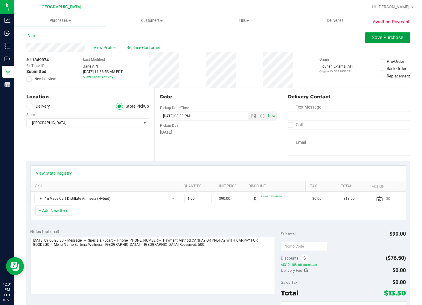
click at [372, 33] on button "Save Purchase" at bounding box center [387, 37] width 45 height 11
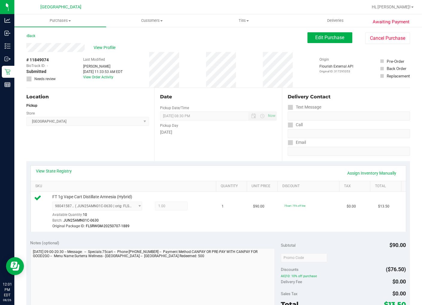
scroll to position [166, 0]
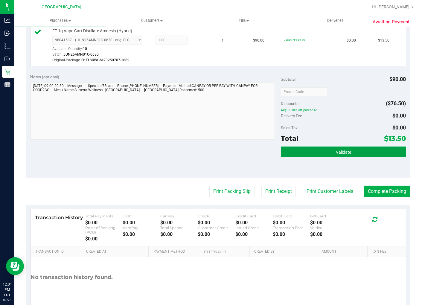
click at [337, 149] on button "Validate" at bounding box center [343, 151] width 125 height 11
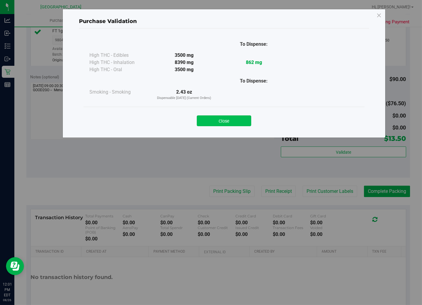
click at [230, 122] on button "Close" at bounding box center [224, 120] width 54 height 11
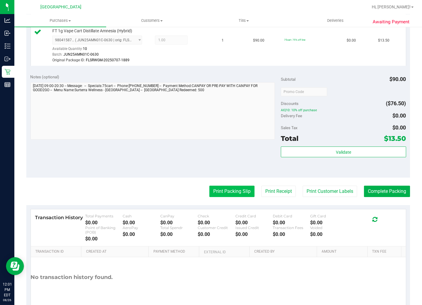
click at [230, 187] on button "Print Packing Slip" at bounding box center [231, 191] width 45 height 11
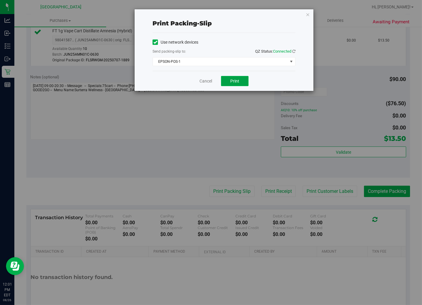
click at [238, 82] on span "Print" at bounding box center [234, 81] width 9 height 5
click at [208, 80] on link "Cancel" at bounding box center [205, 81] width 13 height 6
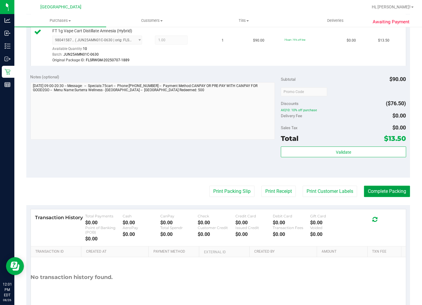
click at [393, 187] on button "Complete Packing" at bounding box center [387, 191] width 46 height 11
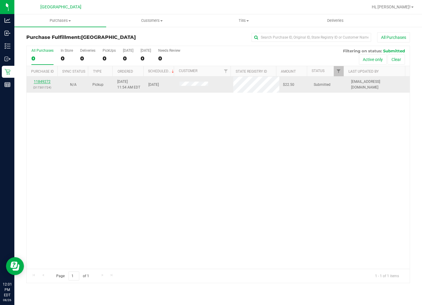
click at [43, 82] on link "11849272" at bounding box center [42, 82] width 17 height 4
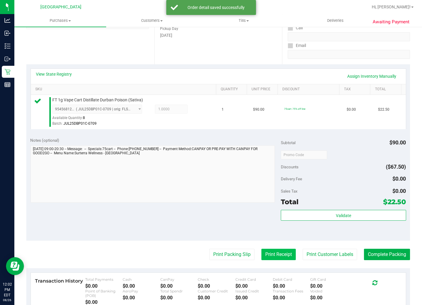
scroll to position [166, 0]
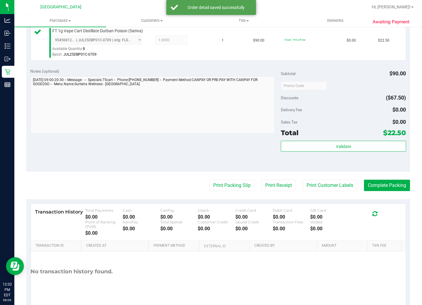
click at [343, 138] on div "Total $22.50" at bounding box center [343, 132] width 125 height 11
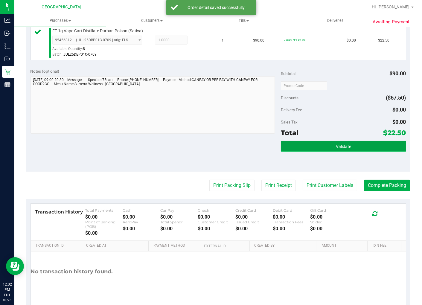
click at [347, 144] on button "Validate" at bounding box center [343, 146] width 125 height 11
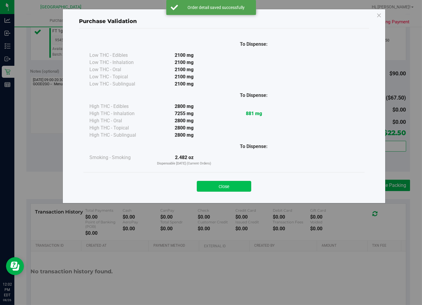
click at [242, 190] on button "Close" at bounding box center [224, 186] width 54 height 11
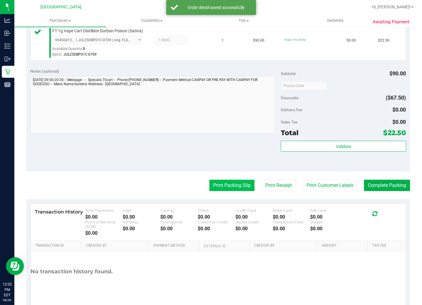
click at [230, 188] on button "Print Packing Slip" at bounding box center [231, 185] width 45 height 11
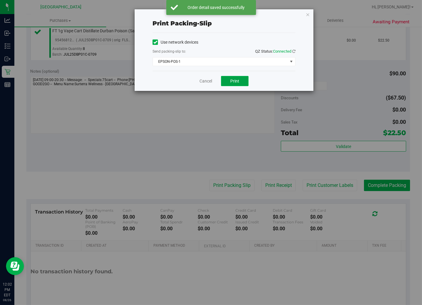
click at [240, 85] on button "Print" at bounding box center [235, 81] width 28 height 10
click at [209, 79] on link "Cancel" at bounding box center [205, 81] width 13 height 6
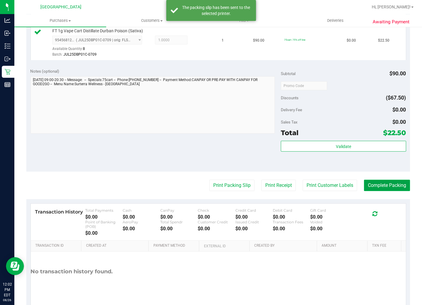
click at [398, 188] on button "Complete Packing" at bounding box center [387, 185] width 46 height 11
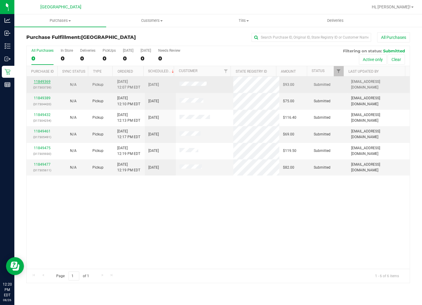
click at [46, 82] on link "11849369" at bounding box center [42, 82] width 17 height 4
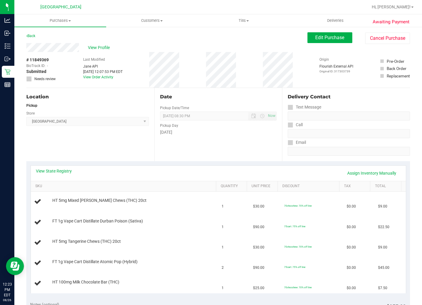
click at [35, 35] on div "Back" at bounding box center [30, 35] width 9 height 7
click at [33, 35] on link "Back" at bounding box center [30, 36] width 9 height 4
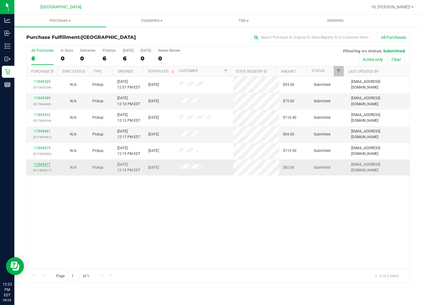
click at [43, 165] on link "11849477" at bounding box center [42, 164] width 17 height 4
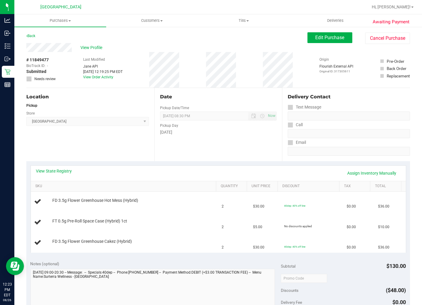
click at [100, 138] on div "Location Pickup Store Lakeland WC Select Store Bonita Springs WC Boynton Beach …" at bounding box center [90, 124] width 128 height 73
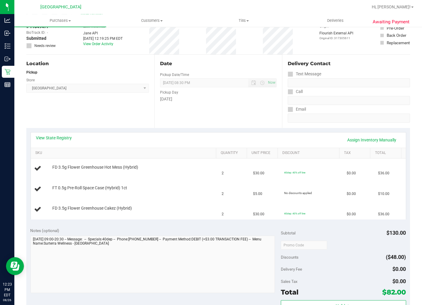
click at [228, 111] on div "Date Pickup Date/Time 08/26/2025 Now 08/26/2025 08:30 PM Now Pickup Day Tuesday" at bounding box center [218, 91] width 128 height 73
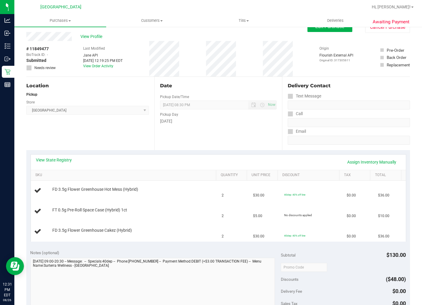
scroll to position [0, 0]
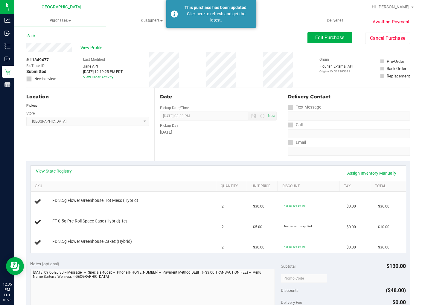
click at [29, 34] on link "Back" at bounding box center [30, 36] width 9 height 4
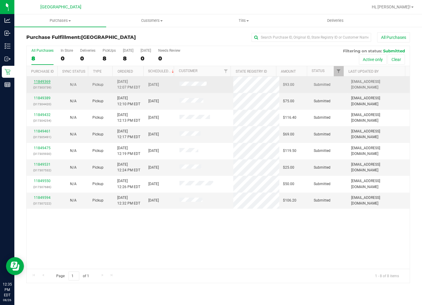
click at [42, 81] on link "11849369" at bounding box center [42, 82] width 17 height 4
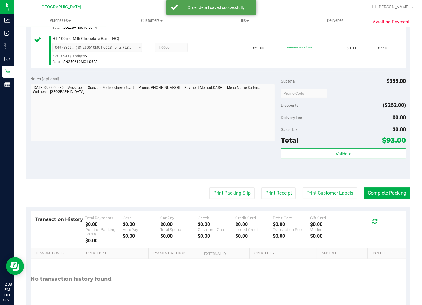
scroll to position [299, 0]
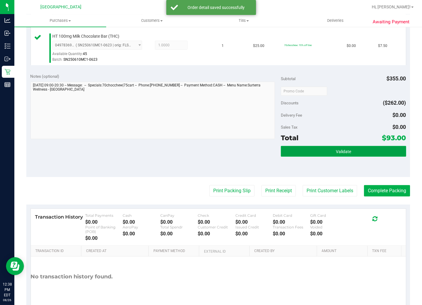
click at [349, 156] on button "Validate" at bounding box center [343, 151] width 125 height 11
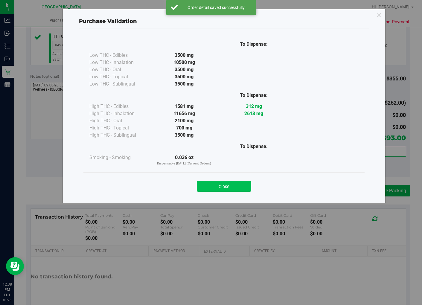
click at [239, 183] on button "Close" at bounding box center [224, 186] width 54 height 11
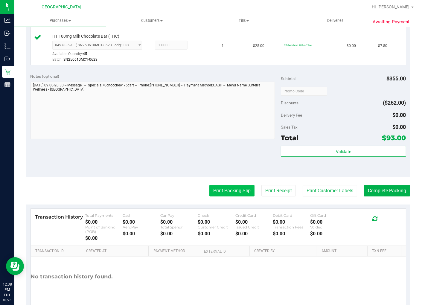
click at [223, 189] on button "Print Packing Slip" at bounding box center [231, 190] width 45 height 11
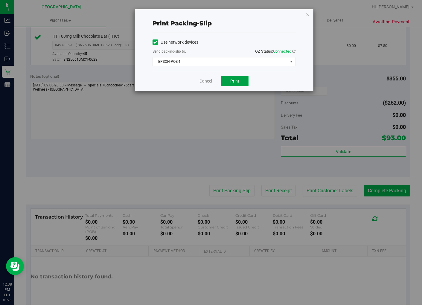
click at [236, 81] on span "Print" at bounding box center [234, 81] width 9 height 5
click at [210, 78] on link "Cancel" at bounding box center [205, 81] width 13 height 6
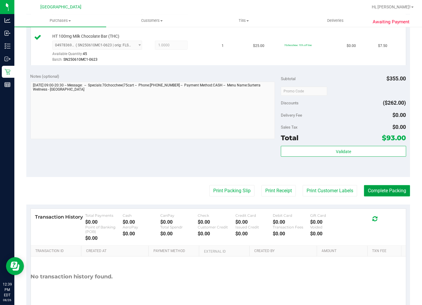
click at [385, 189] on button "Complete Packing" at bounding box center [387, 190] width 46 height 11
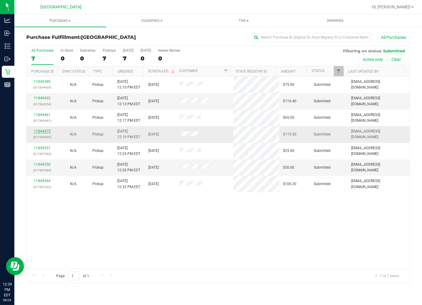
click at [41, 133] on link "11849475" at bounding box center [42, 131] width 17 height 4
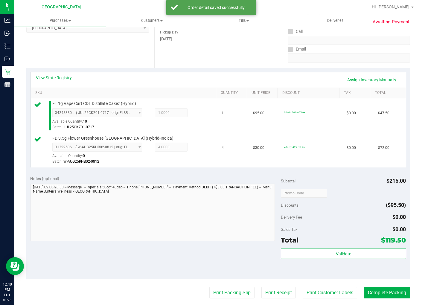
scroll to position [166, 0]
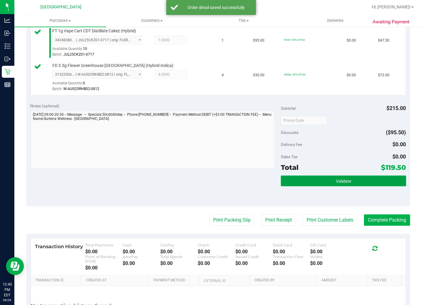
click at [337, 183] on span "Validate" at bounding box center [343, 181] width 15 height 5
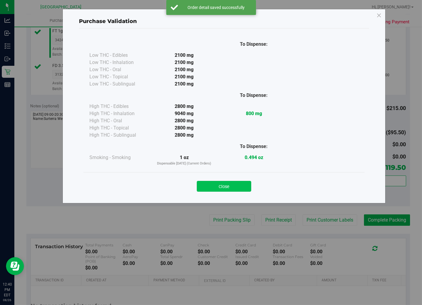
click at [232, 184] on button "Close" at bounding box center [224, 186] width 54 height 11
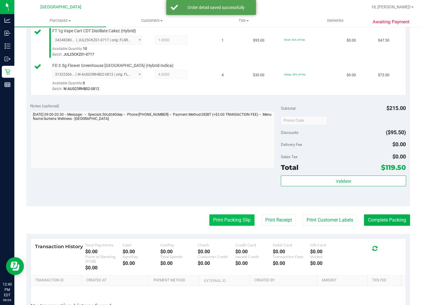
click at [233, 215] on button "Print Packing Slip" at bounding box center [231, 219] width 45 height 11
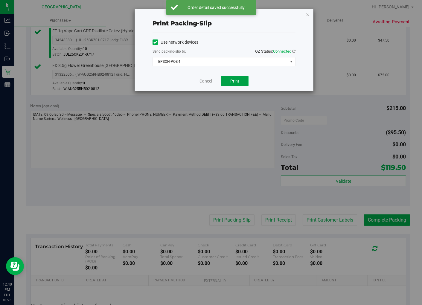
click at [239, 81] on button "Print" at bounding box center [235, 81] width 28 height 10
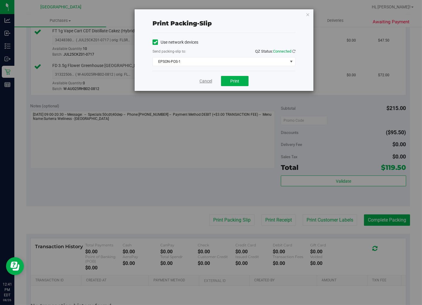
click at [206, 82] on link "Cancel" at bounding box center [205, 81] width 13 height 6
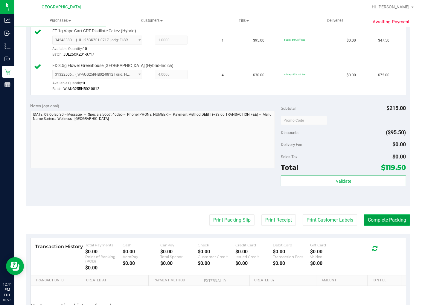
click at [383, 220] on button "Complete Packing" at bounding box center [387, 219] width 46 height 11
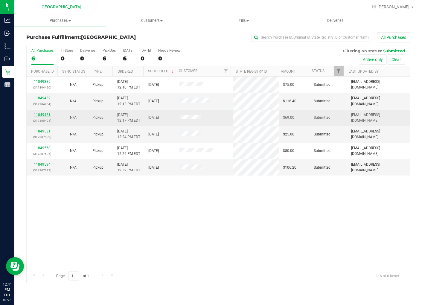
click at [43, 113] on link "11849461" at bounding box center [42, 115] width 17 height 4
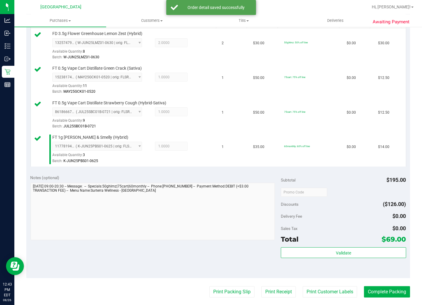
scroll to position [166, 0]
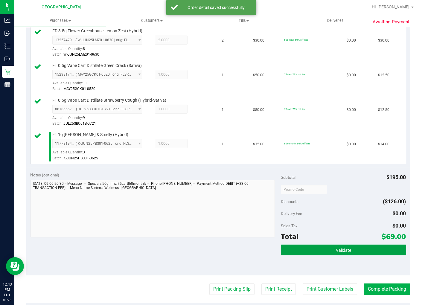
click at [320, 245] on button "Validate" at bounding box center [343, 250] width 125 height 11
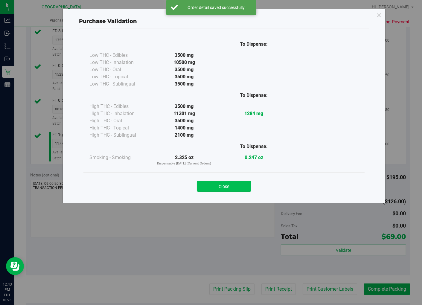
click at [245, 187] on button "Close" at bounding box center [224, 186] width 54 height 11
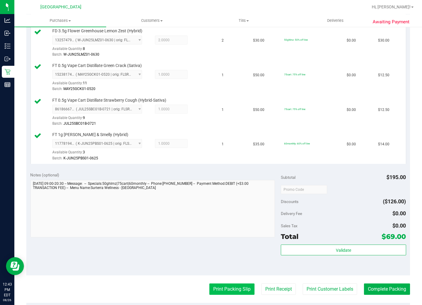
click at [238, 290] on button "Print Packing Slip" at bounding box center [231, 288] width 45 height 11
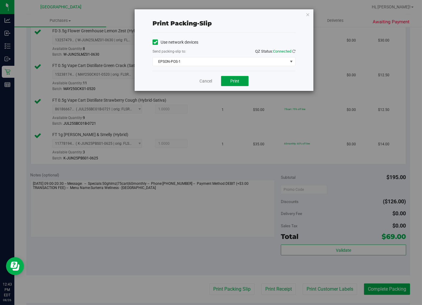
click at [243, 79] on button "Print" at bounding box center [235, 81] width 28 height 10
click at [210, 83] on link "Cancel" at bounding box center [205, 81] width 13 height 6
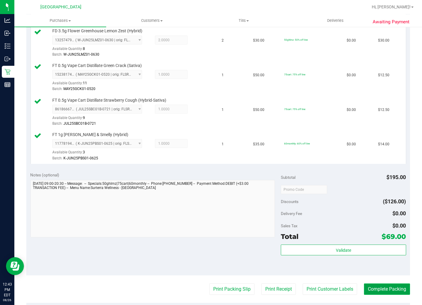
click at [390, 291] on button "Complete Packing" at bounding box center [387, 288] width 46 height 11
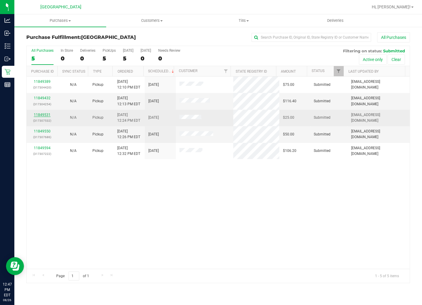
click at [42, 114] on link "11849531" at bounding box center [42, 115] width 17 height 4
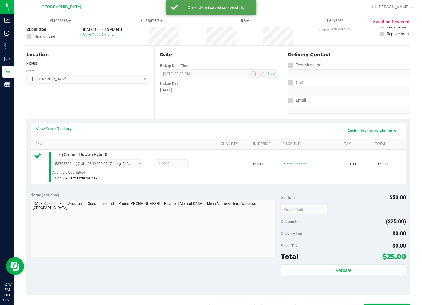
scroll to position [100, 0]
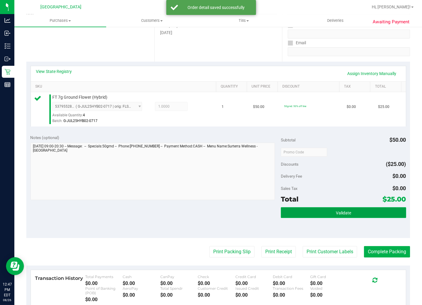
click at [316, 214] on button "Validate" at bounding box center [343, 212] width 125 height 11
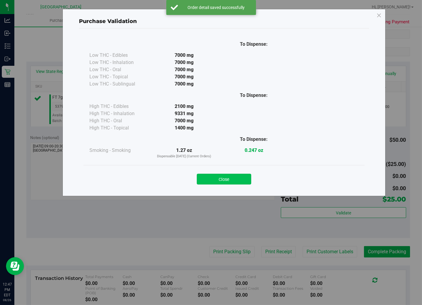
click at [245, 181] on button "Close" at bounding box center [224, 179] width 54 height 11
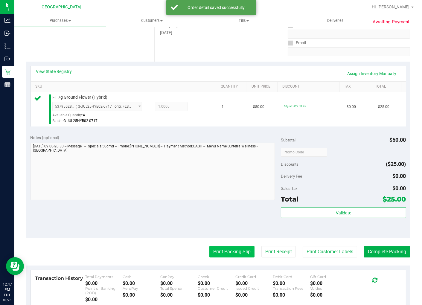
click at [231, 254] on button "Print Packing Slip" at bounding box center [231, 251] width 45 height 11
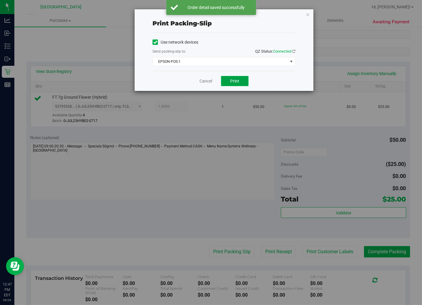
click at [236, 86] on button "Print" at bounding box center [235, 81] width 28 height 10
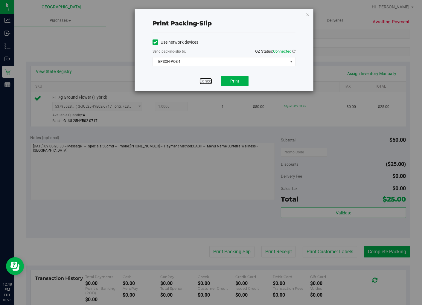
click at [210, 80] on link "Cancel" at bounding box center [205, 81] width 13 height 6
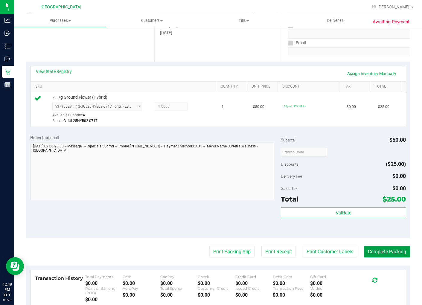
click at [381, 251] on button "Complete Packing" at bounding box center [387, 251] width 46 height 11
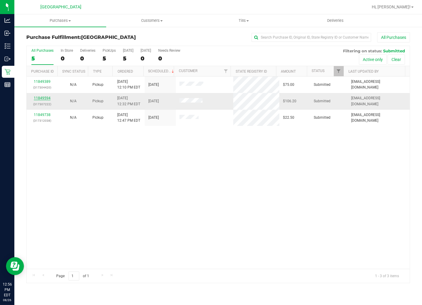
click at [47, 97] on link "11849594" at bounding box center [42, 98] width 17 height 4
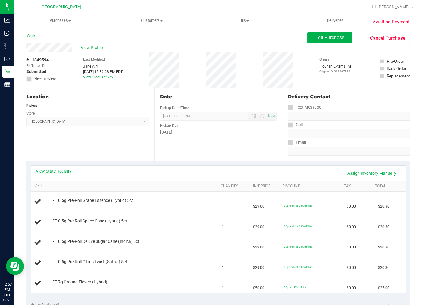
click at [67, 170] on link "View State Registry" at bounding box center [54, 171] width 36 height 6
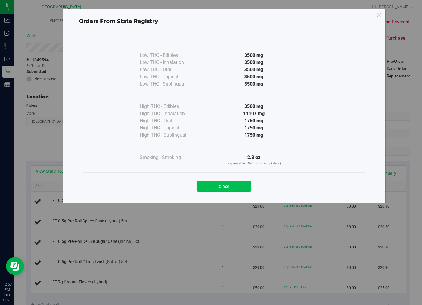
click at [219, 187] on button "Close" at bounding box center [224, 186] width 54 height 11
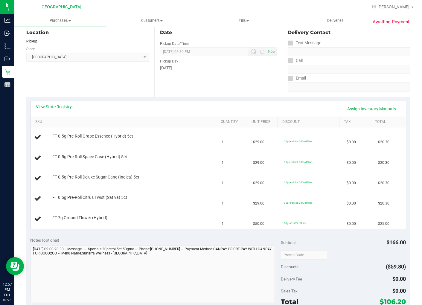
scroll to position [66, 0]
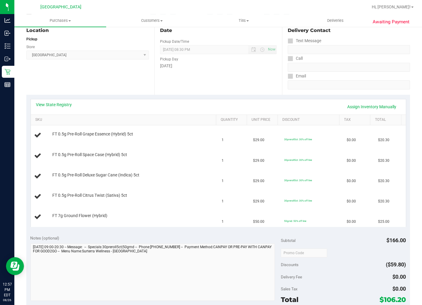
click at [188, 97] on div "View State Registry Assign Inventory Manually SKU Quantity Unit Price Discount …" at bounding box center [218, 163] width 384 height 136
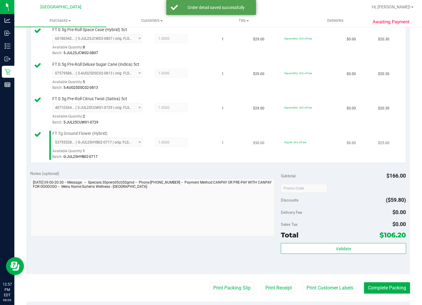
scroll to position [232, 0]
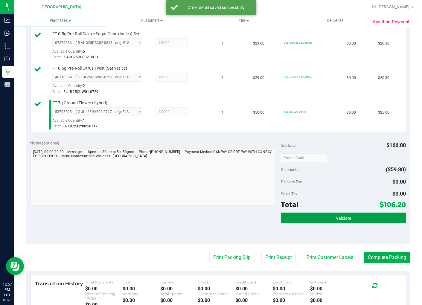
click at [327, 220] on button "Validate" at bounding box center [343, 218] width 125 height 11
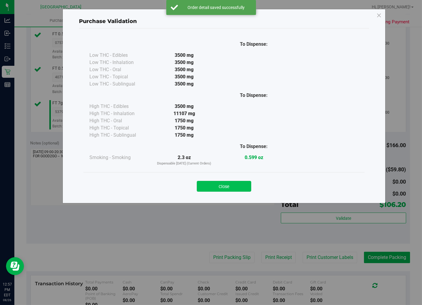
click at [243, 186] on button "Close" at bounding box center [224, 186] width 54 height 11
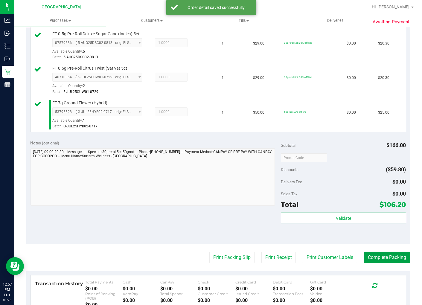
click at [372, 257] on button "Complete Packing" at bounding box center [387, 257] width 46 height 11
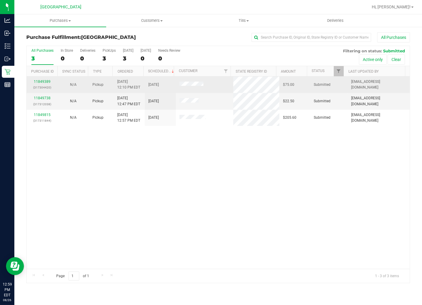
click at [45, 79] on div "11849389 (317304420)" at bounding box center [42, 84] width 24 height 11
click at [45, 81] on link "11849389" at bounding box center [42, 82] width 17 height 4
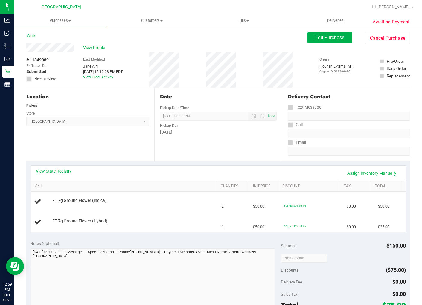
drag, startPoint x: 45, startPoint y: 81, endPoint x: 190, endPoint y: 157, distance: 163.4
click at [190, 157] on div "Date Pickup Date/Time 08/26/2025 Now 08/26/2025 08:30 PM Now Pickup Day Tuesday" at bounding box center [218, 124] width 128 height 73
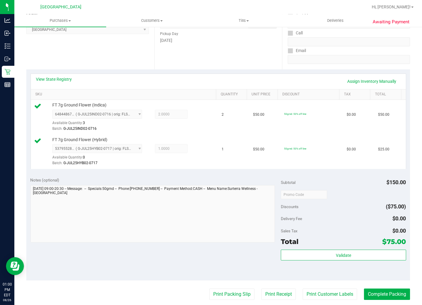
scroll to position [166, 0]
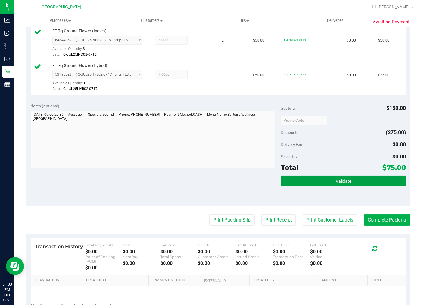
click at [332, 186] on button "Validate" at bounding box center [343, 180] width 125 height 11
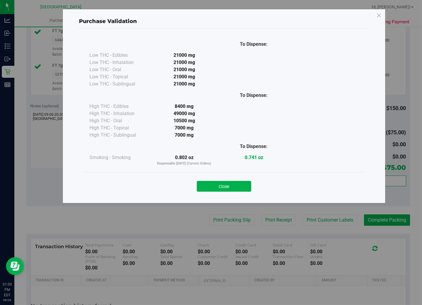
click at [237, 180] on div "Close" at bounding box center [224, 184] width 272 height 15
click at [237, 190] on button "Close" at bounding box center [224, 186] width 54 height 11
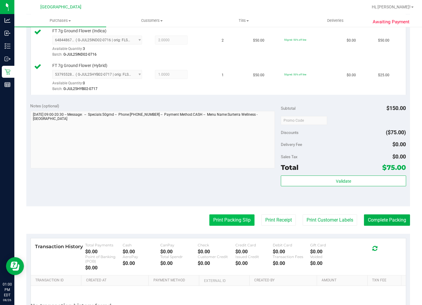
click at [236, 219] on button "Print Packing Slip" at bounding box center [231, 219] width 45 height 11
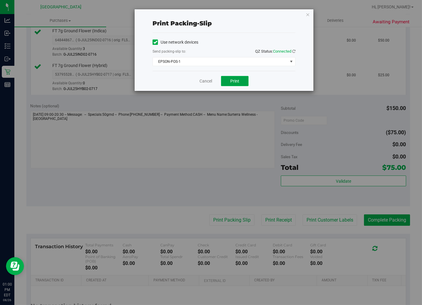
click at [237, 78] on button "Print" at bounding box center [235, 81] width 28 height 10
click at [209, 82] on link "Cancel" at bounding box center [205, 81] width 13 height 6
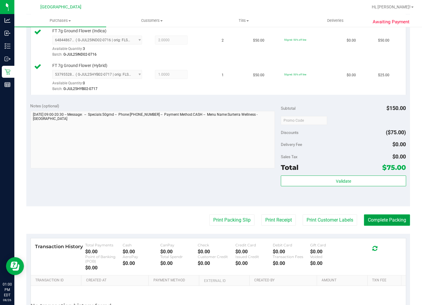
click at [387, 219] on button "Complete Packing" at bounding box center [387, 219] width 46 height 11
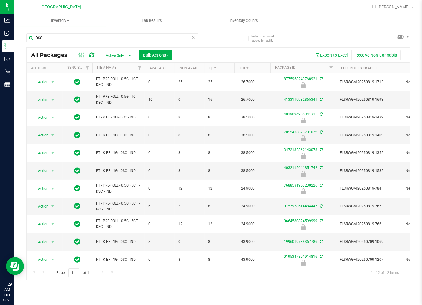
click at [90, 37] on input "DSC" at bounding box center [112, 37] width 172 height 9
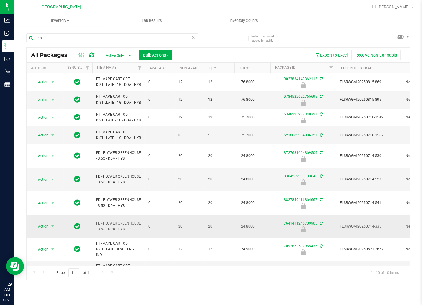
type input "dda"
drag, startPoint x: 177, startPoint y: 226, endPoint x: 143, endPoint y: 226, distance: 34.1
click at [49, 222] on span "select" at bounding box center [52, 226] width 7 height 8
click at [53, 297] on li "Unlock package" at bounding box center [52, 295] width 38 height 9
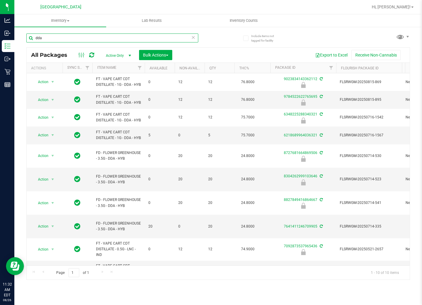
click at [117, 37] on input "dda" at bounding box center [112, 37] width 172 height 9
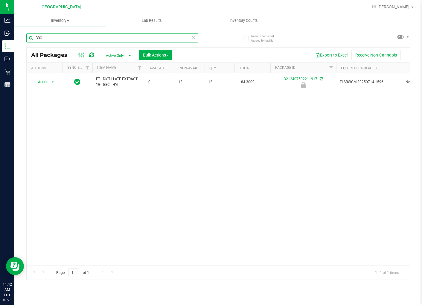
click at [100, 38] on input "BBC" at bounding box center [112, 37] width 172 height 9
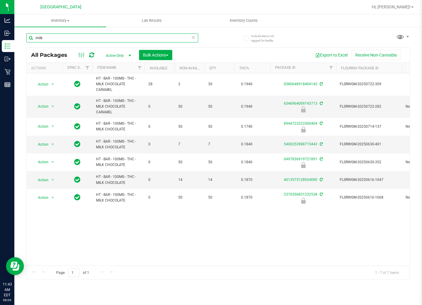
type input "milk"
drag, startPoint x: 87, startPoint y: 61, endPoint x: 238, endPoint y: 228, distance: 225.0
click at [242, 237] on div "Action Action Adjust qty Create package Edit attributes Global inventory Locate…" at bounding box center [218, 169] width 383 height 192
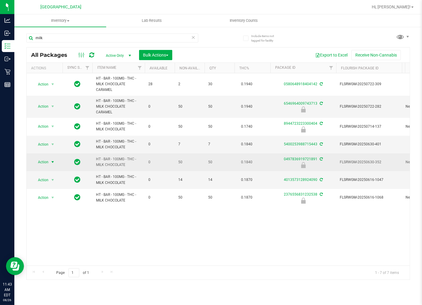
click at [52, 161] on span "select" at bounding box center [52, 162] width 5 height 5
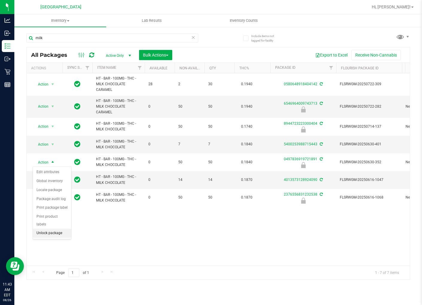
click at [54, 230] on li "Unlock package" at bounding box center [52, 233] width 38 height 9
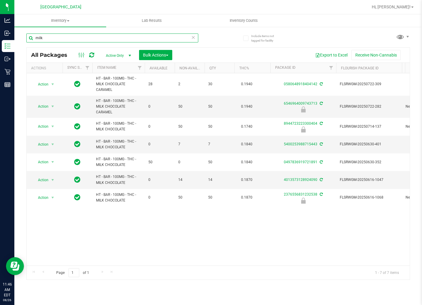
click at [138, 35] on input "milk" at bounding box center [112, 37] width 172 height 9
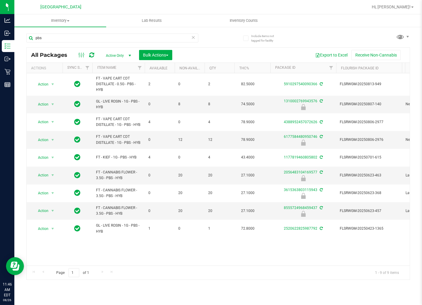
drag, startPoint x: 196, startPoint y: 241, endPoint x: 223, endPoint y: 238, distance: 26.7
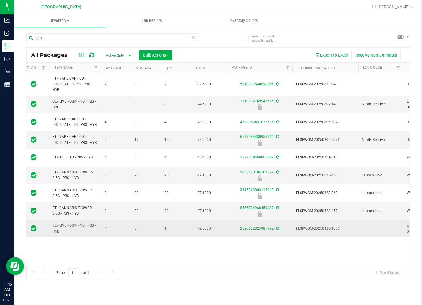
scroll to position [0, 68]
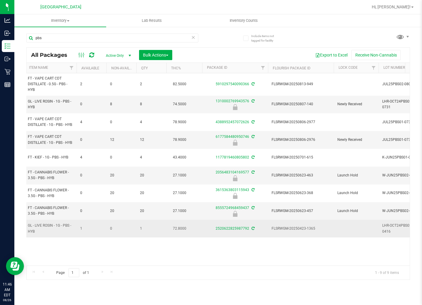
drag, startPoint x: 220, startPoint y: 223, endPoint x: 245, endPoint y: 222, distance: 24.3
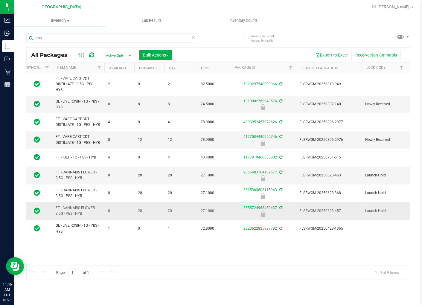
scroll to position [0, 0]
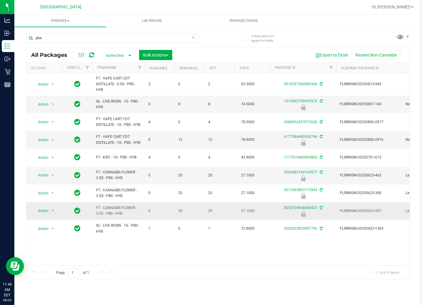
drag, startPoint x: 246, startPoint y: 221, endPoint x: 217, endPoint y: 219, distance: 28.8
click at [204, 247] on div "Action Action Adjust qty Create package Edit attributes Global inventory Locate…" at bounding box center [218, 169] width 383 height 192
click at [100, 38] on input "pbs" at bounding box center [112, 37] width 172 height 9
type input "calm"
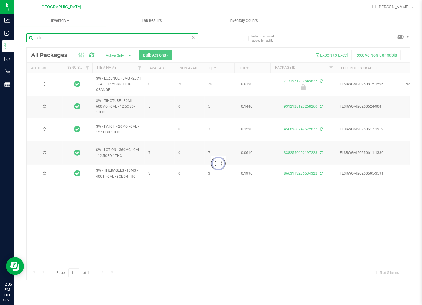
type input "[DATE]"
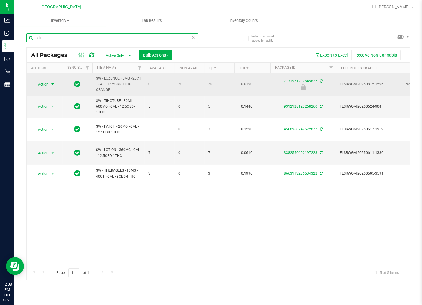
type input "calm"
click at [52, 87] on span "select" at bounding box center [52, 84] width 5 height 5
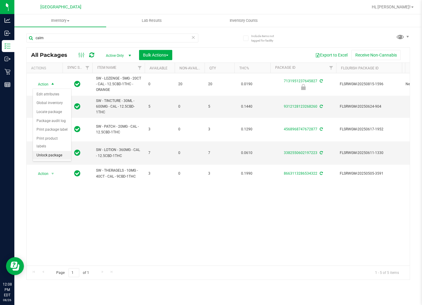
click at [60, 159] on li "Unlock package" at bounding box center [52, 155] width 38 height 9
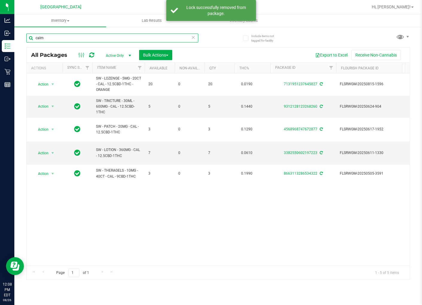
click at [60, 38] on input "calm" at bounding box center [112, 37] width 172 height 9
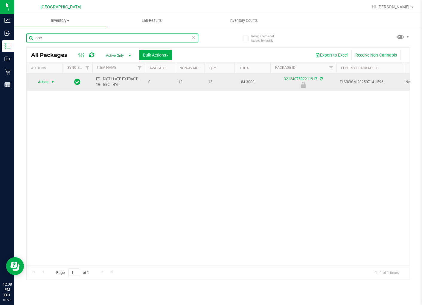
type input "bbc"
click at [53, 81] on span "select" at bounding box center [52, 82] width 5 height 5
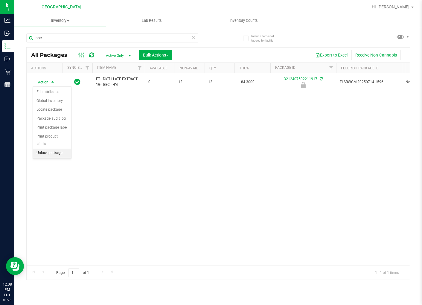
click at [53, 152] on li "Unlock package" at bounding box center [52, 153] width 38 height 9
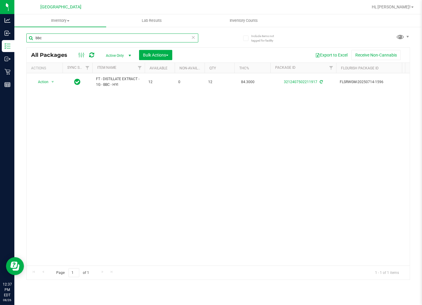
click at [110, 36] on input "bbc" at bounding box center [112, 37] width 172 height 9
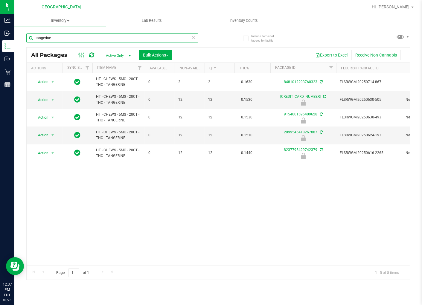
type input "tangerine"
drag, startPoint x: 339, startPoint y: 191, endPoint x: 293, endPoint y: 183, distance: 46.4
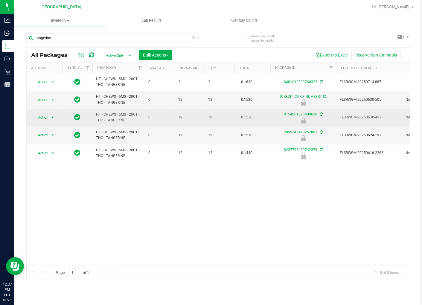
click at [51, 115] on span "select" at bounding box center [52, 117] width 7 height 8
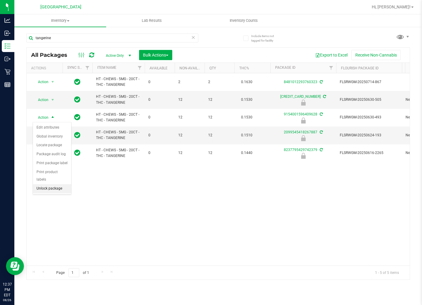
click at [50, 186] on li "Unlock package" at bounding box center [52, 188] width 38 height 9
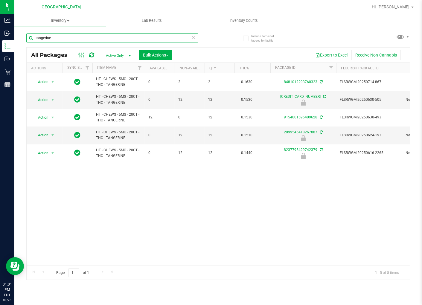
click at [101, 40] on input "tangerine" at bounding box center [112, 37] width 172 height 9
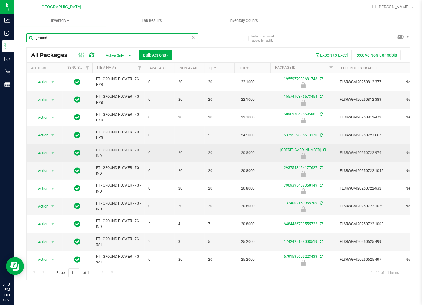
type input "ground"
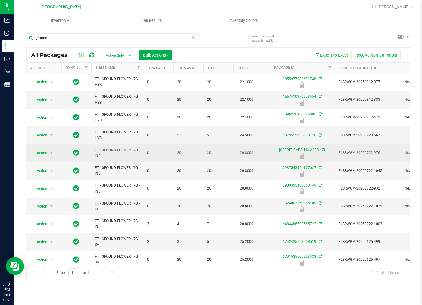
scroll to position [0, 2]
drag, startPoint x: 188, startPoint y: 146, endPoint x: 193, endPoint y: 146, distance: 4.6
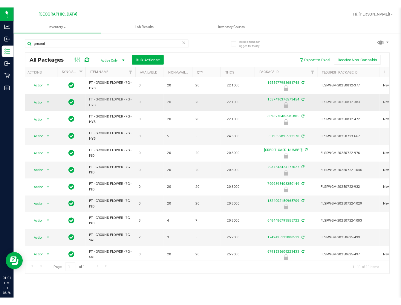
scroll to position [0, 0]
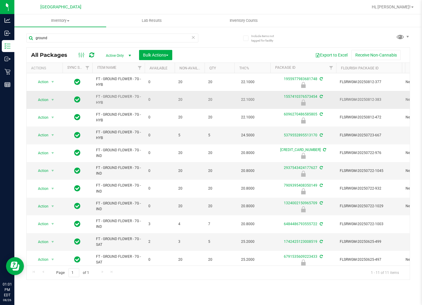
drag, startPoint x: 232, startPoint y: 103, endPoint x: 97, endPoint y: 106, distance: 135.5
click at [51, 98] on span "select" at bounding box center [52, 99] width 5 height 5
click at [51, 169] on li "Unlock package" at bounding box center [52, 171] width 38 height 9
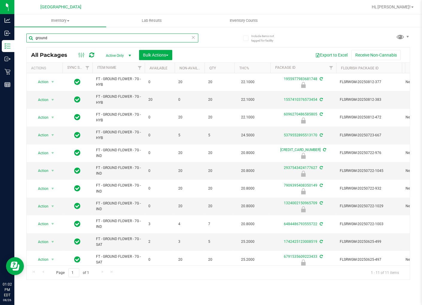
click at [105, 40] on input "ground" at bounding box center [112, 37] width 172 height 9
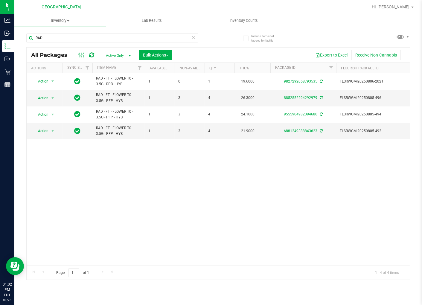
click at [138, 165] on div "Action Action Adjust qty Create package Edit attributes Global inventory Locate…" at bounding box center [218, 169] width 383 height 192
click at [107, 40] on input "RAD" at bounding box center [112, 37] width 172 height 9
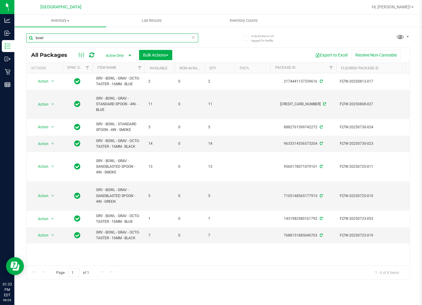
click at [72, 36] on input "bowl" at bounding box center [112, 37] width 172 height 9
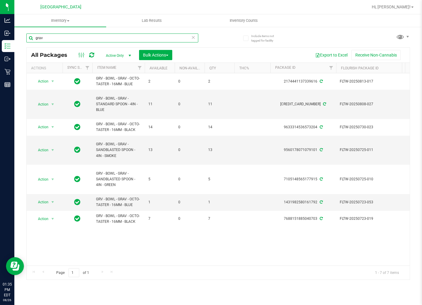
click at [137, 35] on input "grav" at bounding box center [112, 37] width 172 height 9
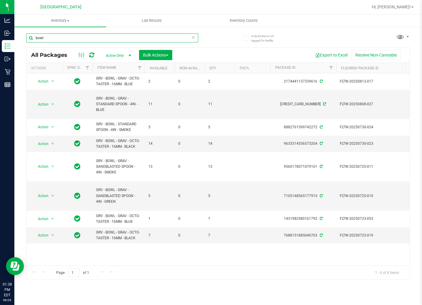
click at [96, 41] on input "bowl" at bounding box center [112, 37] width 172 height 9
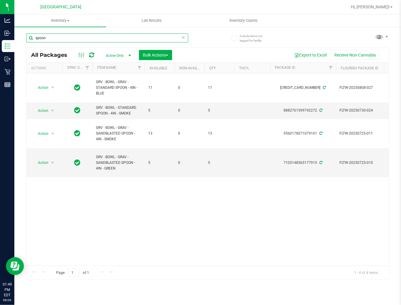
click at [65, 41] on input "spoon" at bounding box center [107, 37] width 162 height 9
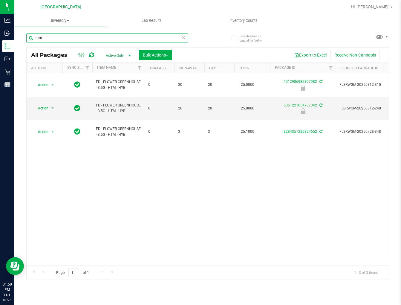
type input "htm"
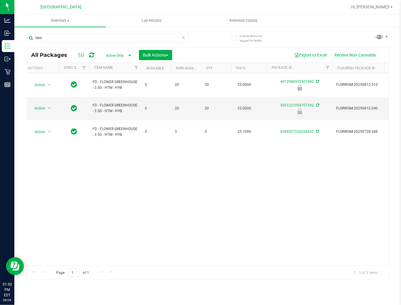
scroll to position [0, 7]
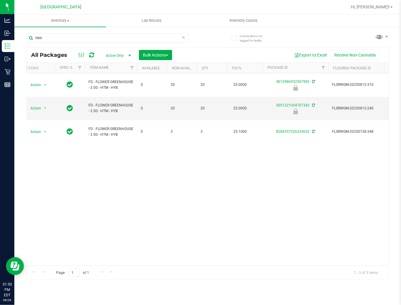
drag, startPoint x: 222, startPoint y: 136, endPoint x: 229, endPoint y: 138, distance: 7.4
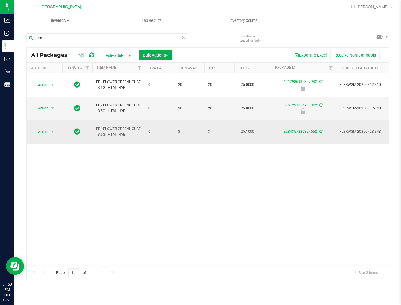
drag, startPoint x: 228, startPoint y: 138, endPoint x: 124, endPoint y: 121, distance: 105.4
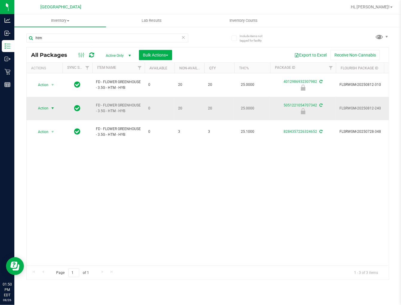
click at [54, 106] on span "select" at bounding box center [52, 108] width 5 height 5
click at [56, 169] on li "Unlock package" at bounding box center [52, 171] width 38 height 9
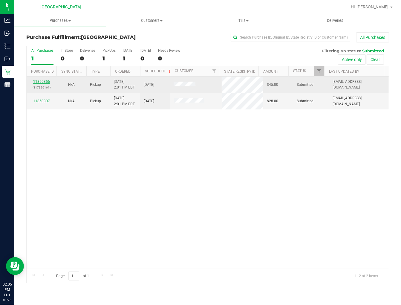
click at [46, 81] on link "11850356" at bounding box center [41, 82] width 17 height 4
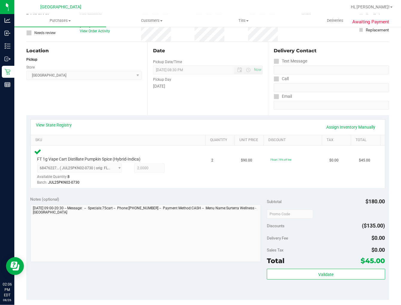
scroll to position [100, 0]
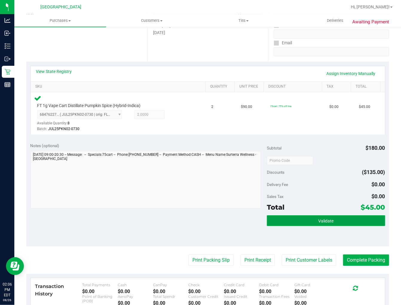
click at [329, 221] on span "Validate" at bounding box center [325, 221] width 15 height 5
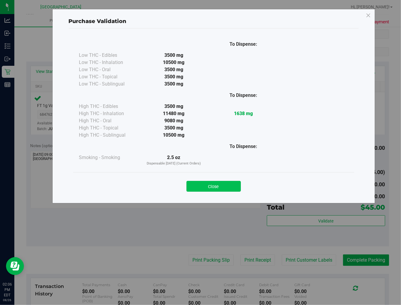
click at [226, 186] on button "Close" at bounding box center [214, 186] width 54 height 11
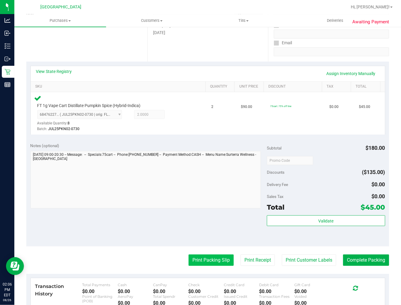
click at [217, 259] on button "Print Packing Slip" at bounding box center [211, 259] width 45 height 11
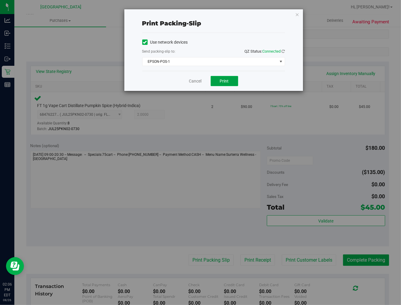
click at [229, 82] on span "Print" at bounding box center [224, 81] width 9 height 5
click at [193, 81] on link "Cancel" at bounding box center [195, 81] width 13 height 6
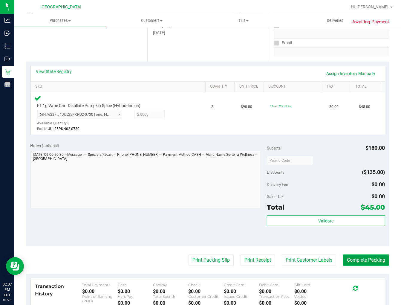
click at [363, 259] on button "Complete Packing" at bounding box center [366, 259] width 46 height 11
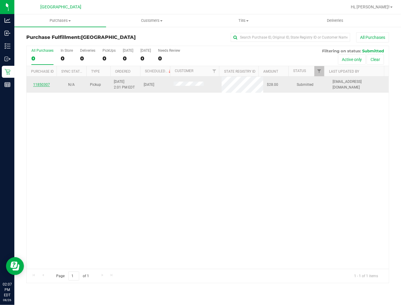
click at [42, 83] on link "11850307" at bounding box center [41, 85] width 17 height 4
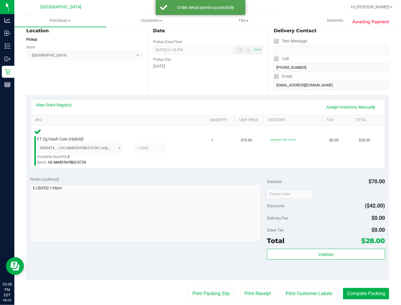
scroll to position [133, 0]
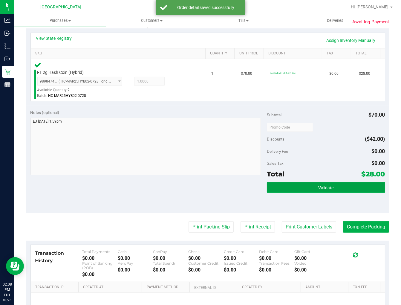
click at [326, 186] on span "Validate" at bounding box center [325, 187] width 15 height 5
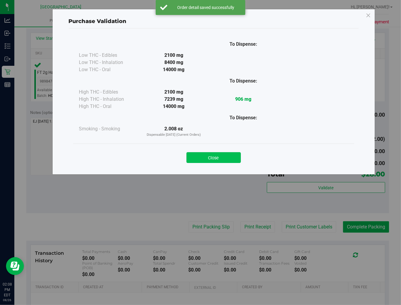
click at [217, 160] on button "Close" at bounding box center [214, 157] width 54 height 11
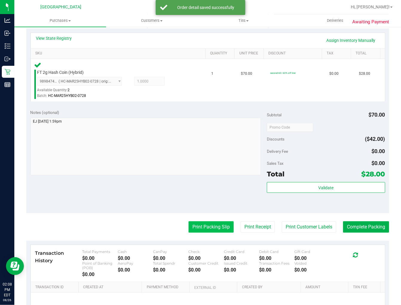
click at [216, 230] on button "Print Packing Slip" at bounding box center [211, 226] width 45 height 11
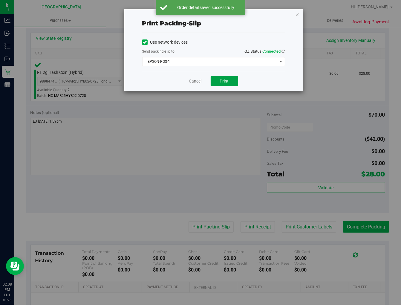
click at [225, 84] on button "Print" at bounding box center [225, 81] width 28 height 10
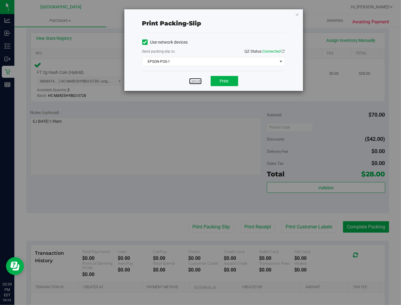
click at [196, 79] on link "Cancel" at bounding box center [195, 81] width 13 height 6
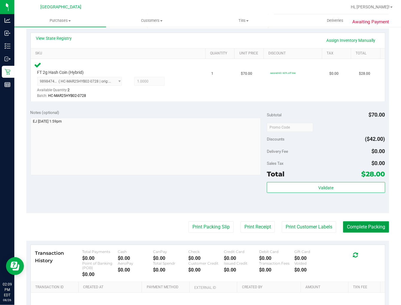
click at [375, 229] on button "Complete Packing" at bounding box center [366, 226] width 46 height 11
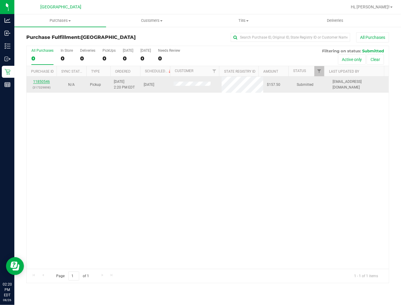
click at [38, 81] on link "11850546" at bounding box center [41, 82] width 17 height 4
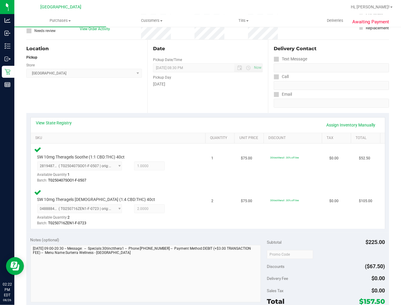
scroll to position [100, 0]
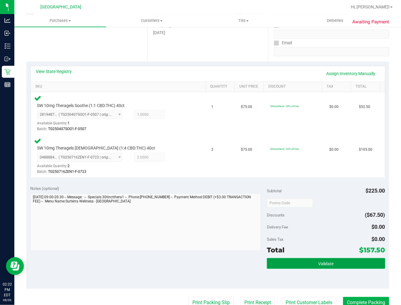
click at [324, 261] on span "Validate" at bounding box center [325, 263] width 15 height 5
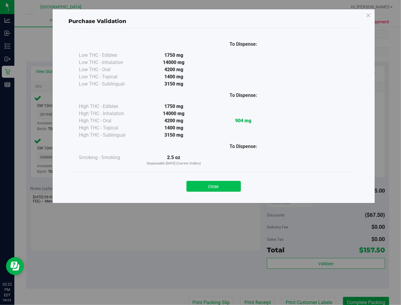
click at [217, 183] on button "Close" at bounding box center [214, 186] width 54 height 11
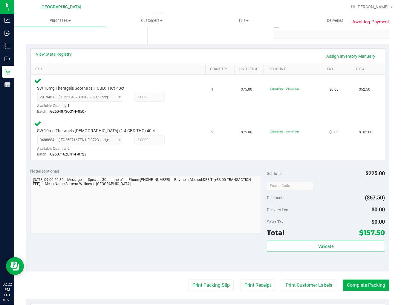
scroll to position [133, 0]
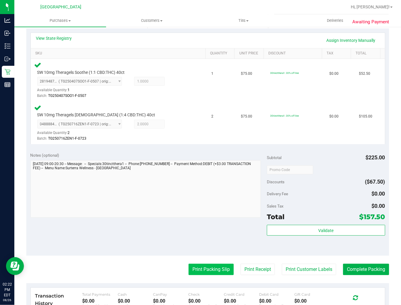
click at [213, 268] on button "Print Packing Slip" at bounding box center [211, 269] width 45 height 11
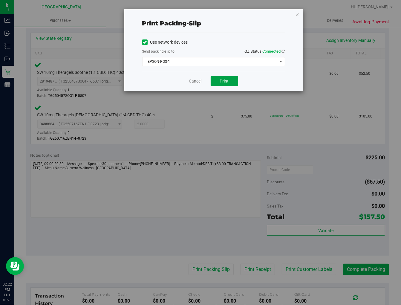
click at [226, 84] on button "Print" at bounding box center [225, 81] width 28 height 10
click at [201, 81] on link "Cancel" at bounding box center [195, 81] width 13 height 6
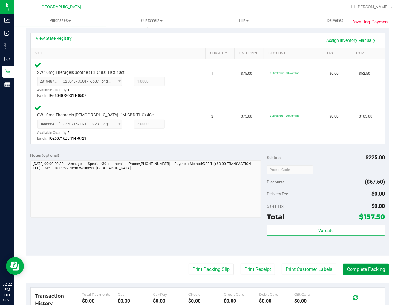
click at [354, 268] on button "Complete Packing" at bounding box center [366, 269] width 46 height 11
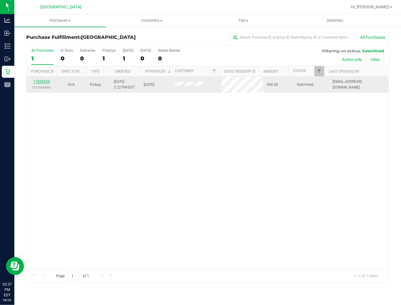
click at [39, 83] on link "11850559" at bounding box center [41, 82] width 17 height 4
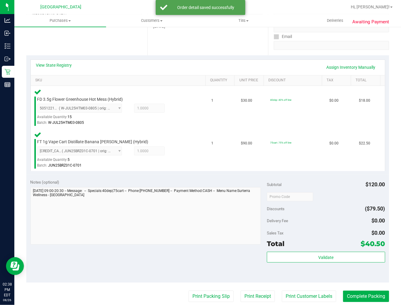
scroll to position [133, 0]
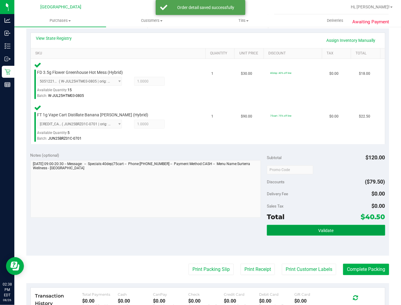
click at [326, 233] on button "Validate" at bounding box center [326, 230] width 118 height 11
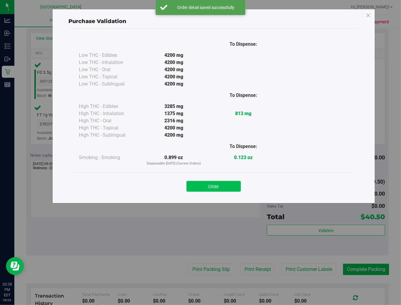
click at [224, 184] on button "Close" at bounding box center [214, 186] width 54 height 11
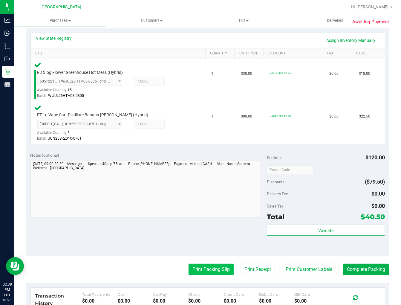
click at [208, 264] on button "Print Packing Slip" at bounding box center [211, 269] width 45 height 11
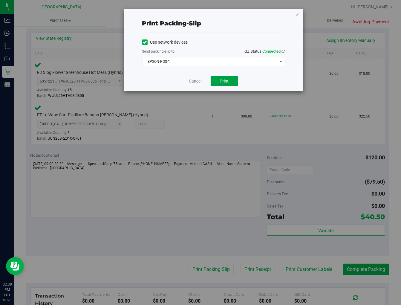
click at [226, 78] on button "Print" at bounding box center [225, 81] width 28 height 10
click at [199, 80] on link "Cancel" at bounding box center [195, 81] width 13 height 6
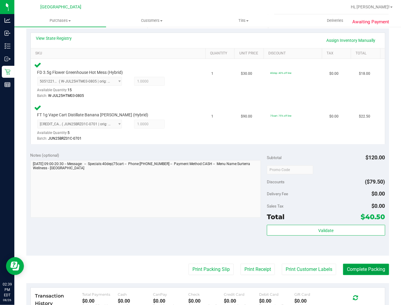
click at [363, 268] on button "Complete Packing" at bounding box center [366, 269] width 46 height 11
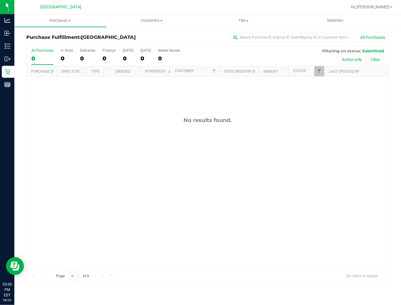
click at [133, 104] on div "No results found." at bounding box center [208, 193] width 362 height 233
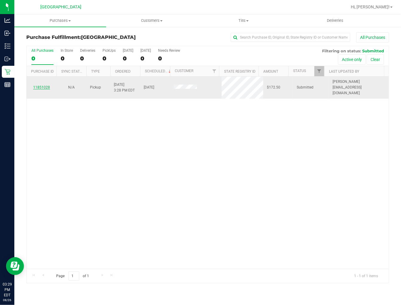
click at [48, 85] on link "11851028" at bounding box center [41, 87] width 17 height 4
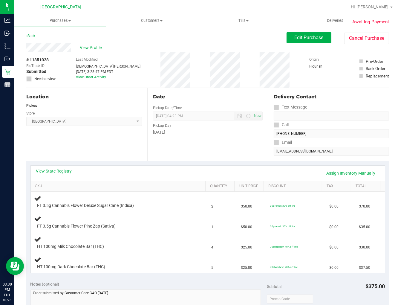
scroll to position [33, 0]
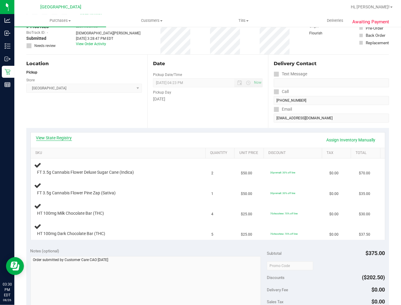
click at [68, 138] on link "View State Registry" at bounding box center [54, 138] width 36 height 6
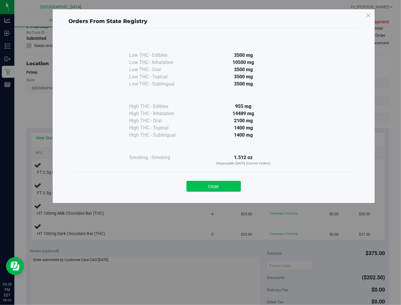
click at [211, 183] on button "Close" at bounding box center [214, 186] width 54 height 11
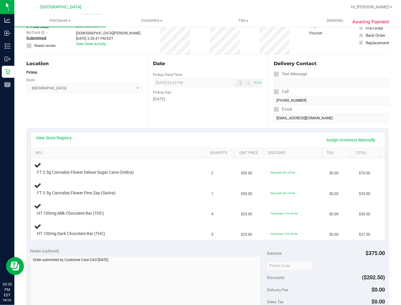
click at [118, 121] on div "Location Pickup Store Lakeland WC Select Store [PERSON_NAME][GEOGRAPHIC_DATA] […" at bounding box center [86, 91] width 121 height 73
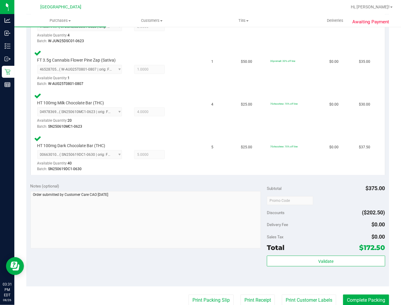
scroll to position [199, 0]
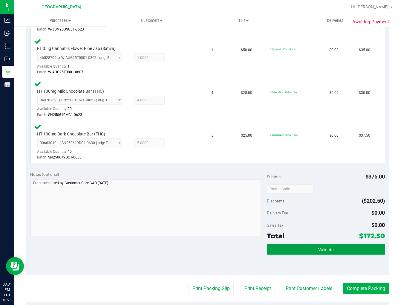
click at [316, 244] on button "Validate" at bounding box center [326, 249] width 118 height 11
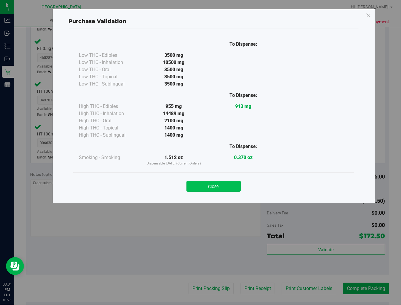
click at [223, 182] on button "Close" at bounding box center [214, 186] width 54 height 11
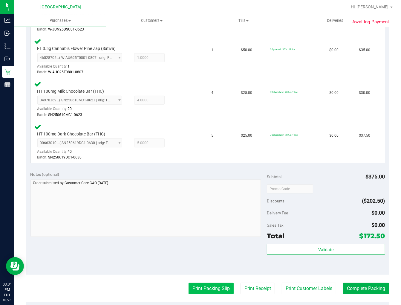
click at [201, 285] on button "Print Packing Slip" at bounding box center [211, 288] width 45 height 11
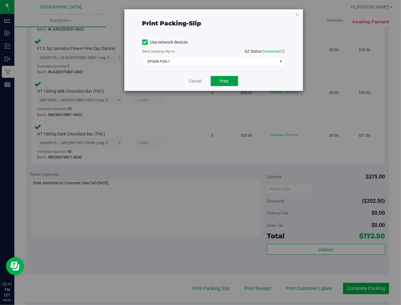
click at [230, 80] on button "Print" at bounding box center [225, 81] width 28 height 10
click at [196, 80] on link "Cancel" at bounding box center [195, 81] width 13 height 6
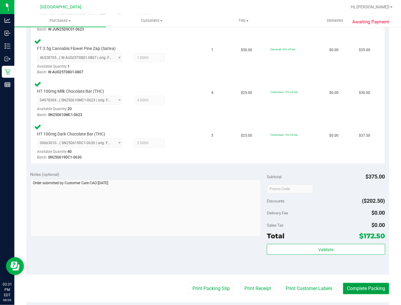
click at [361, 283] on button "Complete Packing" at bounding box center [366, 288] width 46 height 11
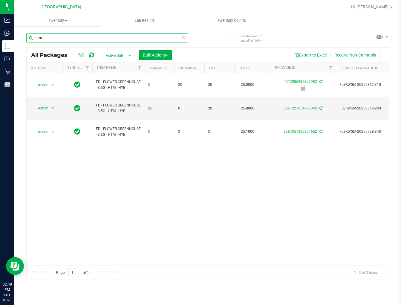
click at [90, 36] on input "htm" at bounding box center [107, 37] width 162 height 9
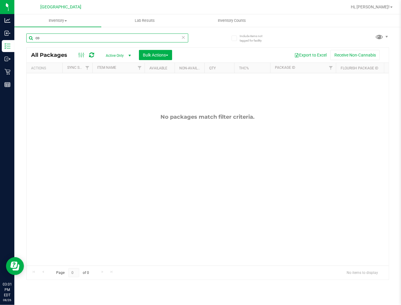
type input "c"
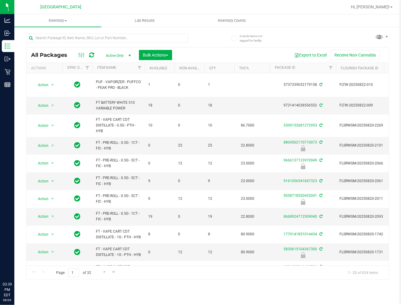
click at [71, 39] on input "text" at bounding box center [107, 37] width 162 height 9
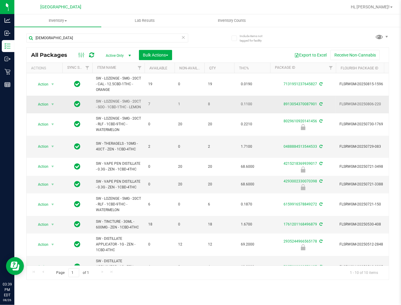
scroll to position [17, 0]
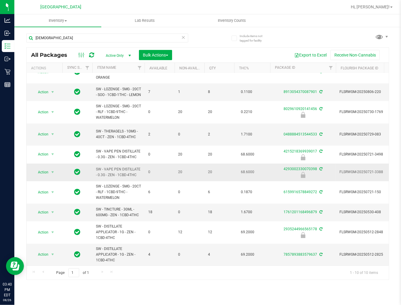
type input "[DEMOGRAPHIC_DATA]"
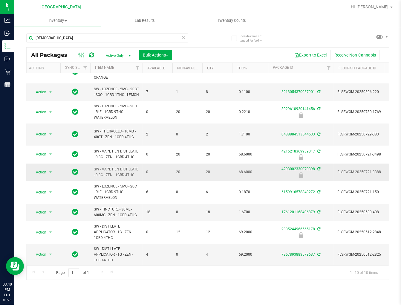
scroll to position [0, 3]
drag, startPoint x: 176, startPoint y: 168, endPoint x: 183, endPoint y: 168, distance: 6.3
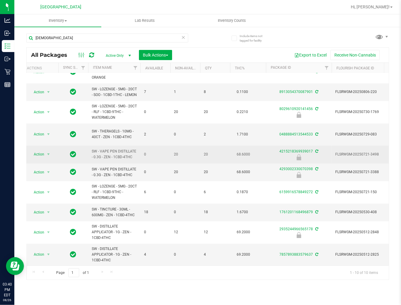
scroll to position [0, 0]
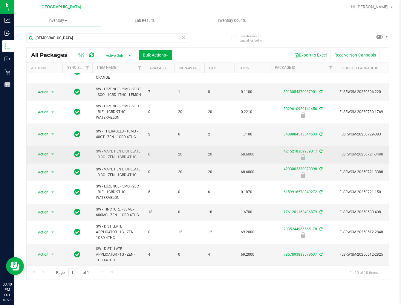
drag, startPoint x: 190, startPoint y: 156, endPoint x: 135, endPoint y: 154, distance: 54.2
click at [54, 152] on span "select" at bounding box center [52, 154] width 5 height 5
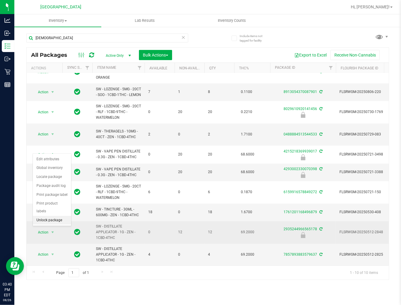
click at [53, 218] on li "Unlock package" at bounding box center [52, 220] width 38 height 9
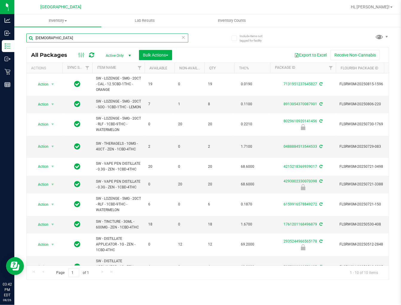
click at [64, 38] on input "[DEMOGRAPHIC_DATA]" at bounding box center [107, 37] width 162 height 9
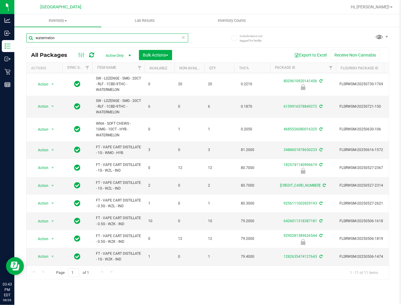
type input "watermelon"
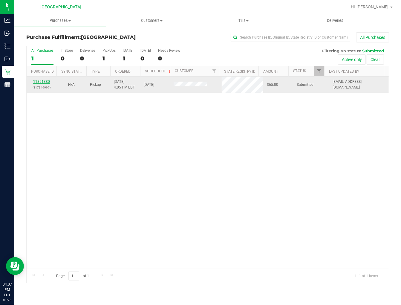
click at [44, 83] on link "11851380" at bounding box center [41, 82] width 17 height 4
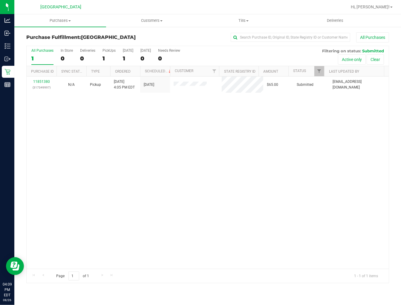
click at [196, 180] on div "11851380 (317349997) N/A Pickup [DATE] 4:05 PM EDT 8/26/2025 $65.00 Submitted […" at bounding box center [208, 173] width 362 height 192
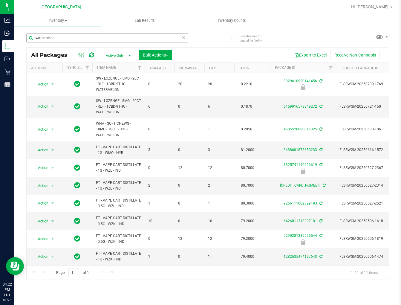
click at [90, 40] on input "watermelon" at bounding box center [107, 37] width 162 height 9
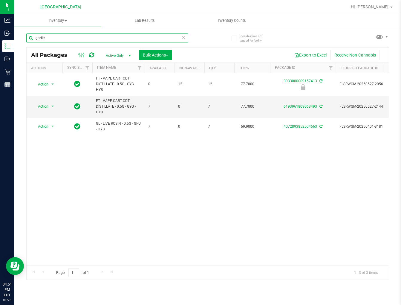
click at [51, 41] on input "garlic" at bounding box center [107, 37] width 162 height 9
click at [52, 40] on input "garlic" at bounding box center [107, 37] width 162 height 9
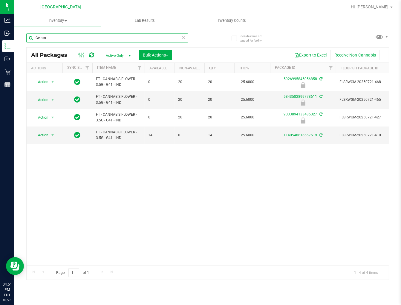
click at [58, 40] on input "Gelato" at bounding box center [107, 37] width 162 height 9
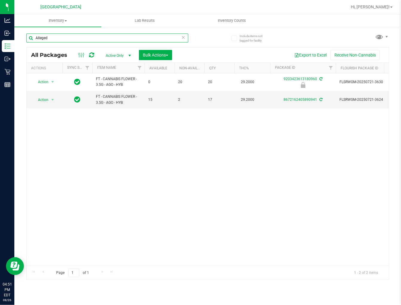
click at [54, 39] on input "Alleged" at bounding box center [107, 37] width 162 height 9
type input "Alleged"
